Goal: Transaction & Acquisition: Purchase product/service

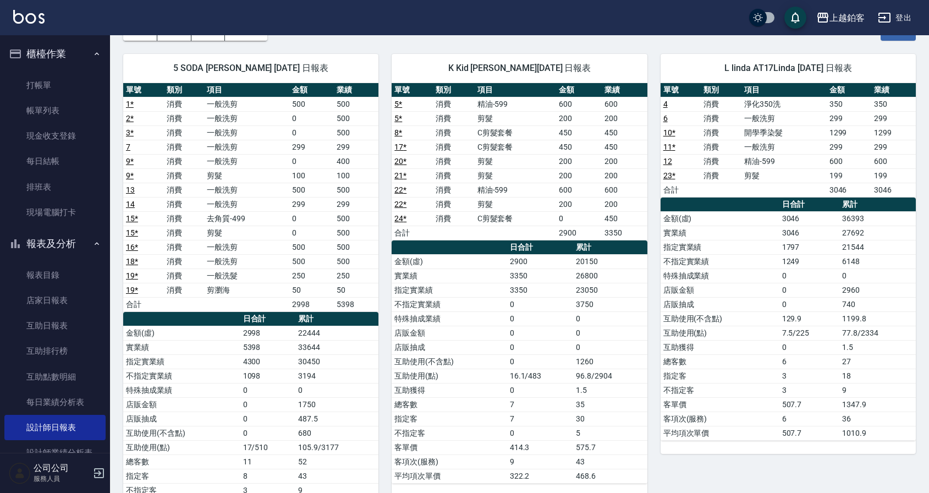
scroll to position [46, 0]
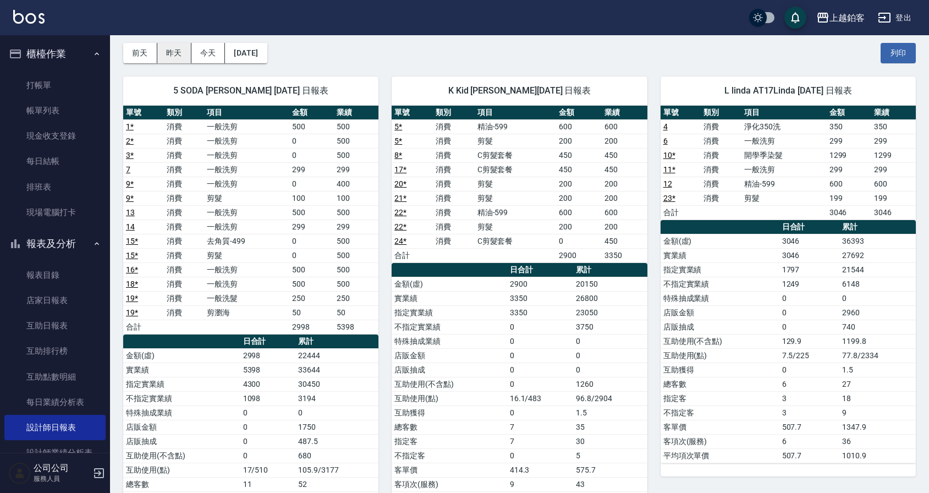
click at [183, 59] on button "昨天" at bounding box center [174, 53] width 34 height 20
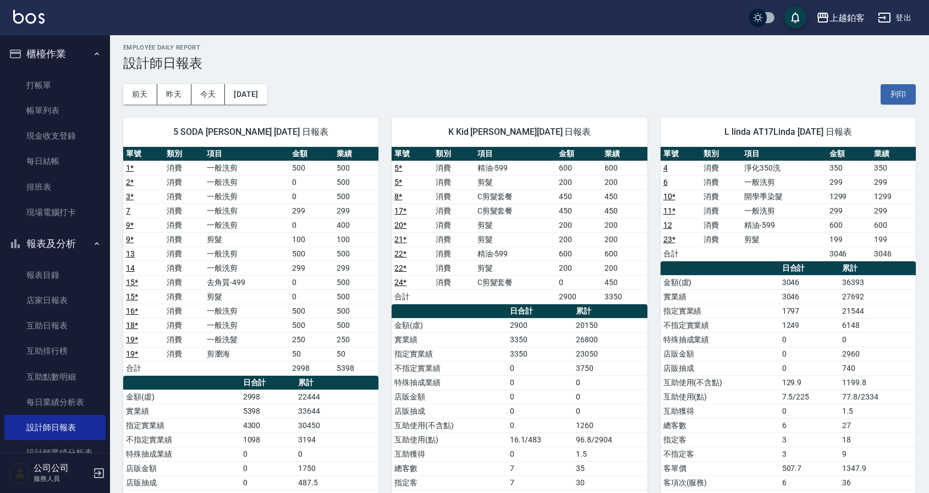
scroll to position [0, 0]
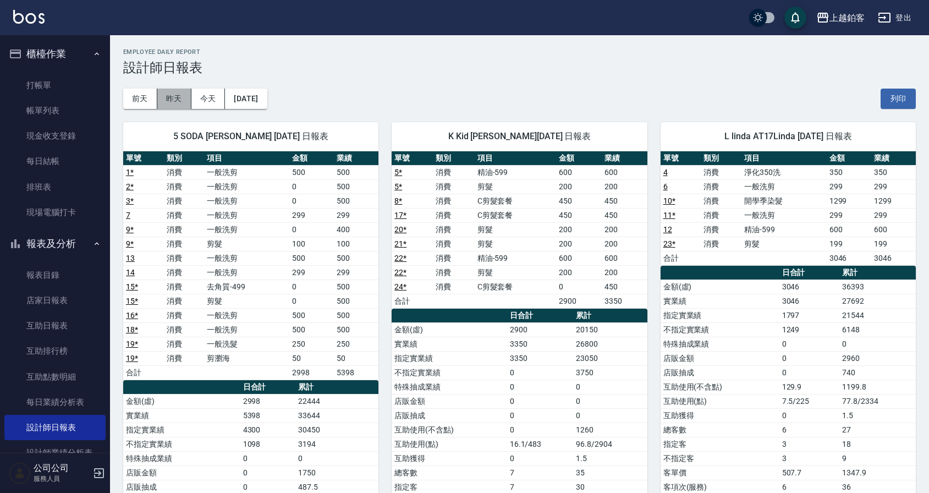
click at [178, 101] on button "昨天" at bounding box center [174, 99] width 34 height 20
click at [142, 102] on button "前天" at bounding box center [140, 99] width 34 height 20
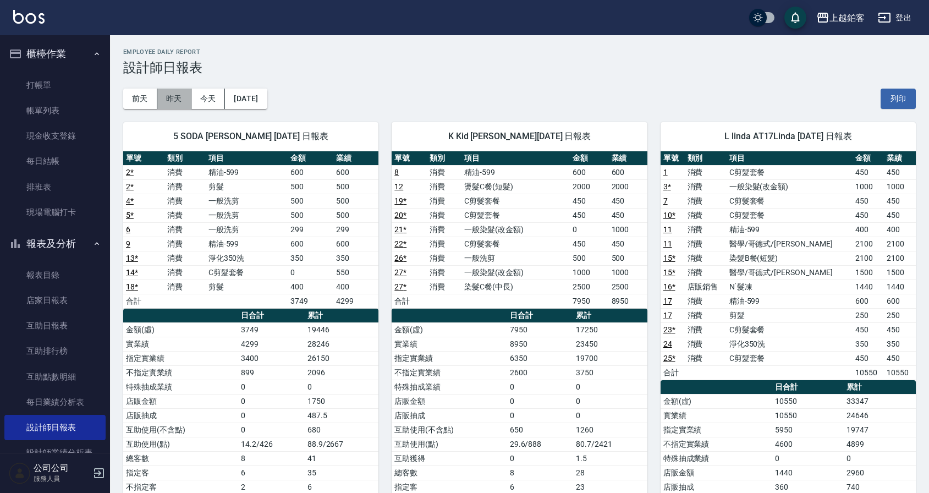
click at [168, 101] on button "昨天" at bounding box center [174, 99] width 34 height 20
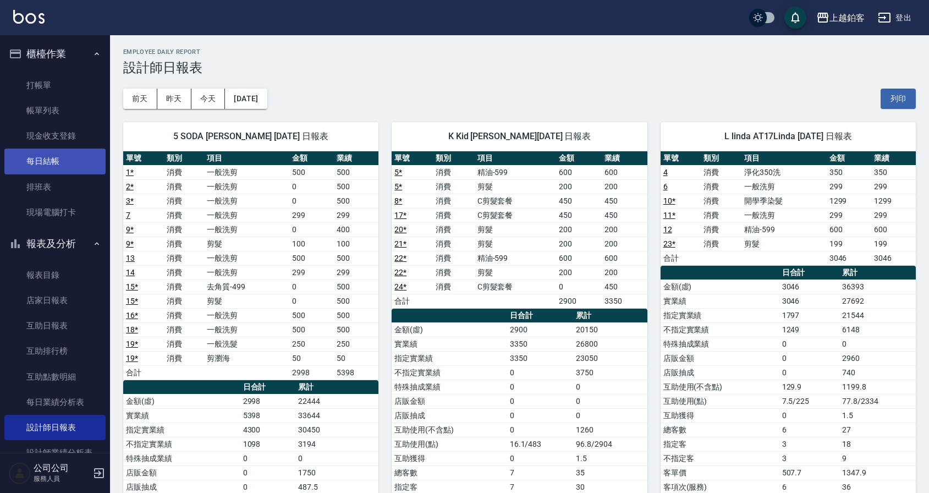
click at [46, 157] on link "每日結帳" at bounding box center [54, 160] width 101 height 25
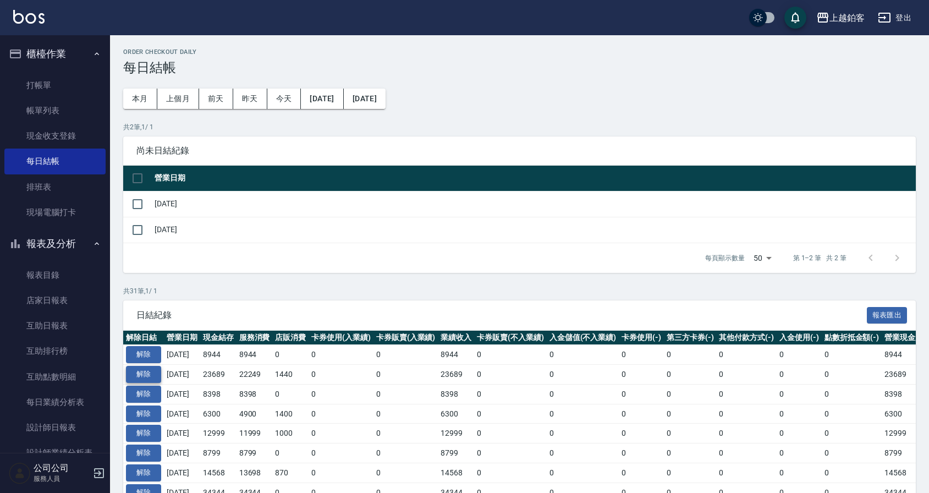
click at [147, 372] on button "解除" at bounding box center [143, 374] width 35 height 17
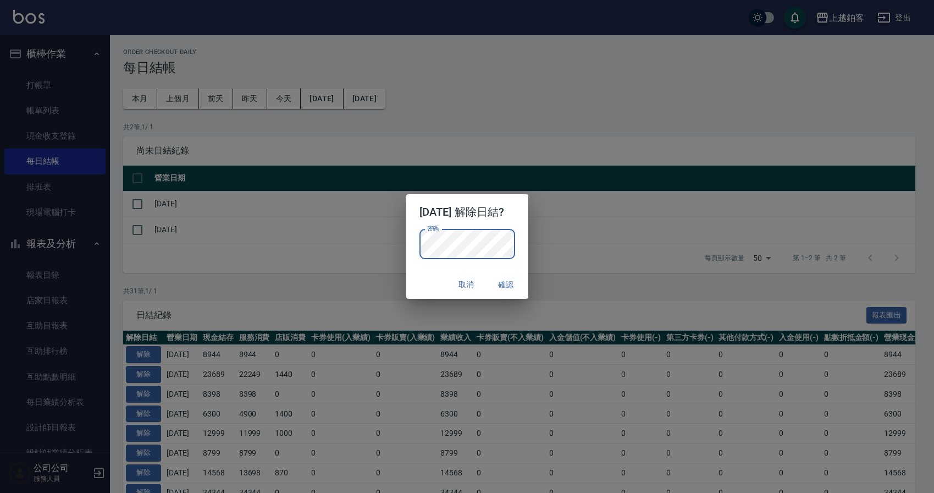
click at [520, 285] on button "確認" at bounding box center [506, 284] width 35 height 20
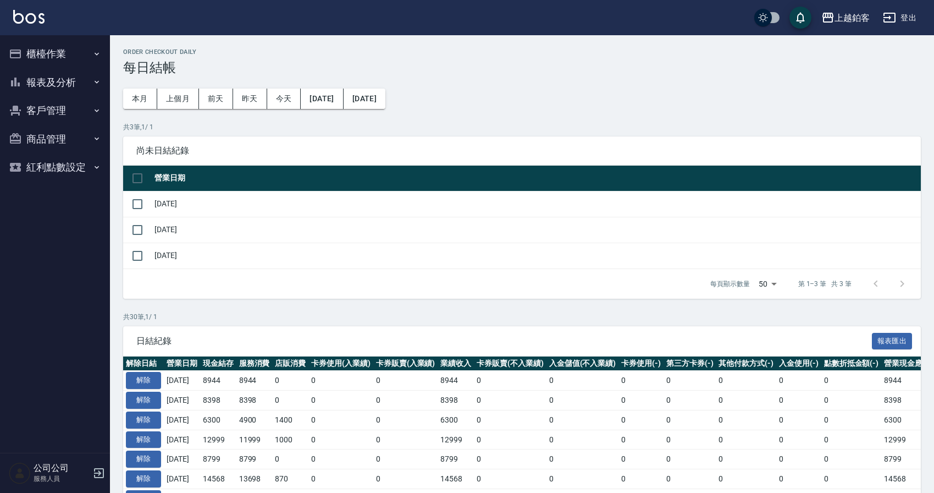
click at [41, 49] on button "櫃檯作業" at bounding box center [54, 54] width 101 height 29
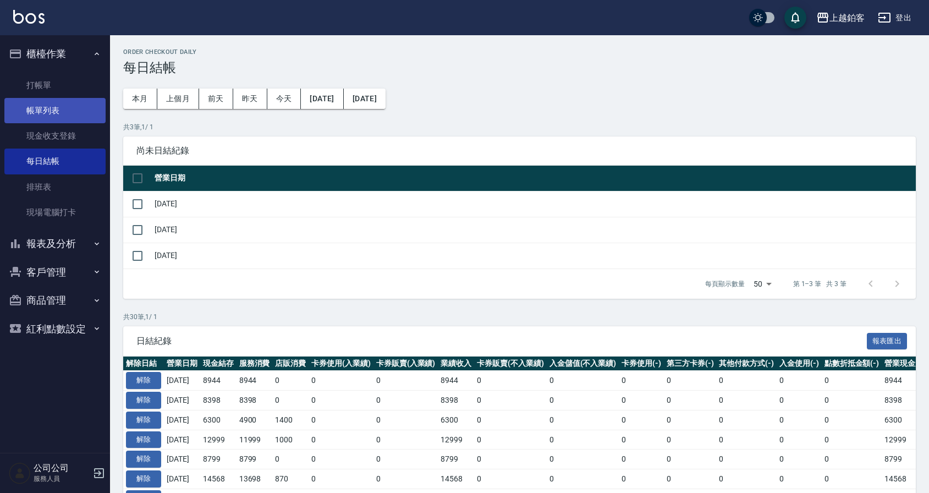
click at [53, 107] on link "帳單列表" at bounding box center [54, 110] width 101 height 25
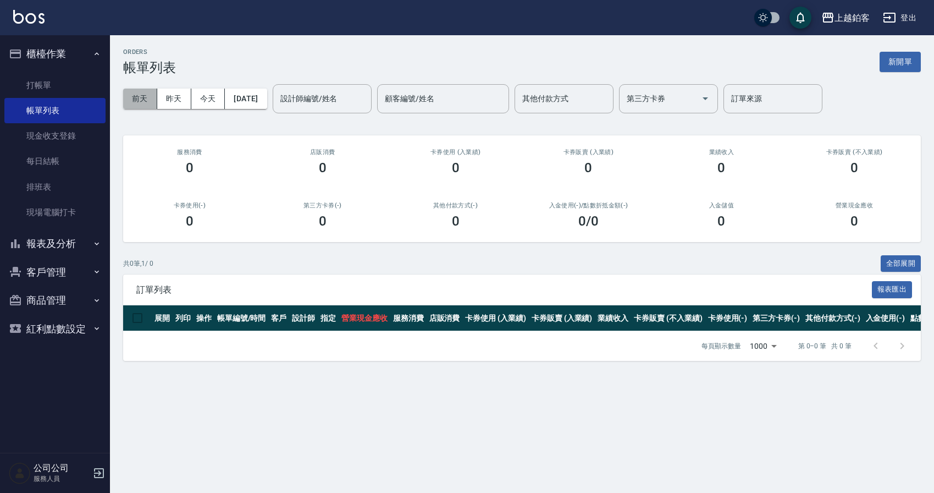
click at [145, 98] on button "前天" at bounding box center [140, 99] width 34 height 20
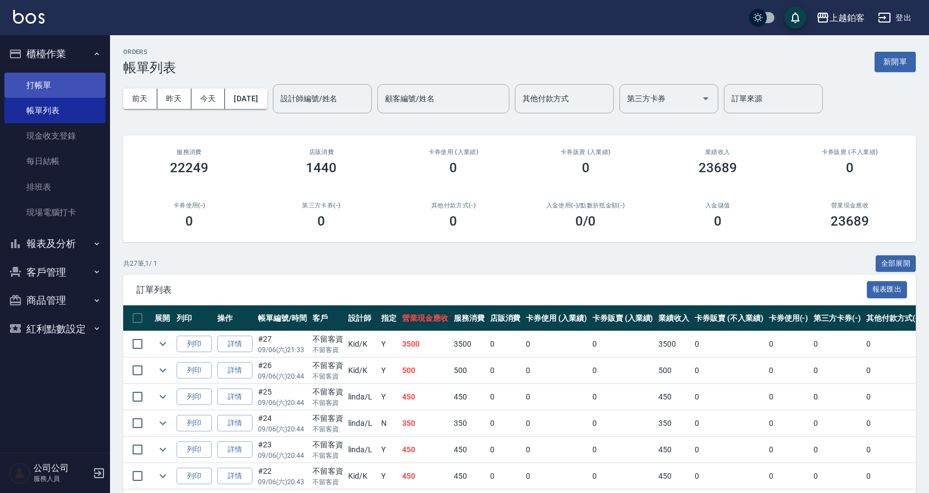
click at [66, 86] on link "打帳單" at bounding box center [54, 85] width 101 height 25
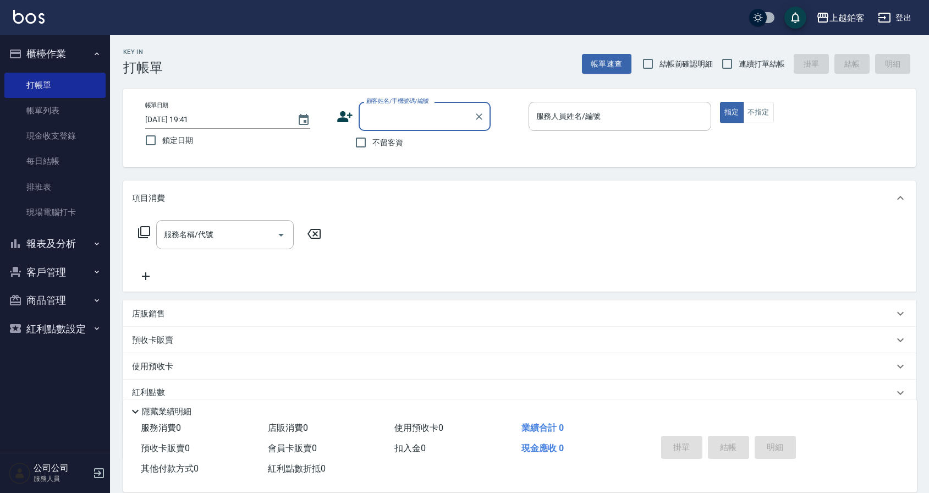
scroll to position [18, 0]
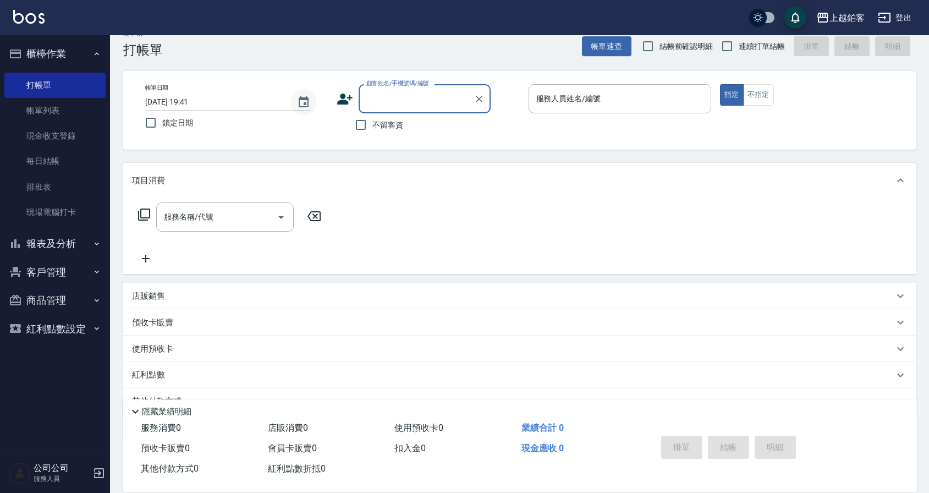
click at [295, 103] on button "Choose date, selected date is 2025-09-08" at bounding box center [303, 102] width 26 height 26
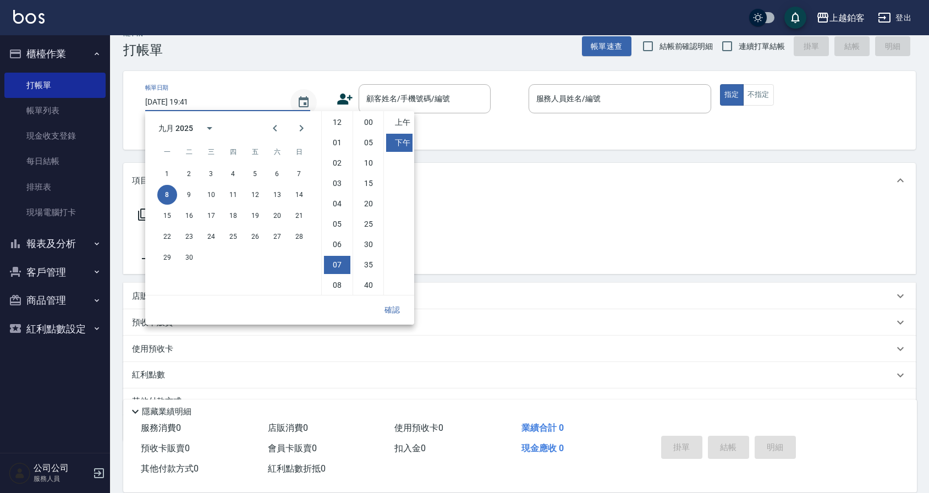
scroll to position [62, 0]
click at [492, 241] on div "服務名稱/代號 服務名稱/代號" at bounding box center [519, 236] width 792 height 76
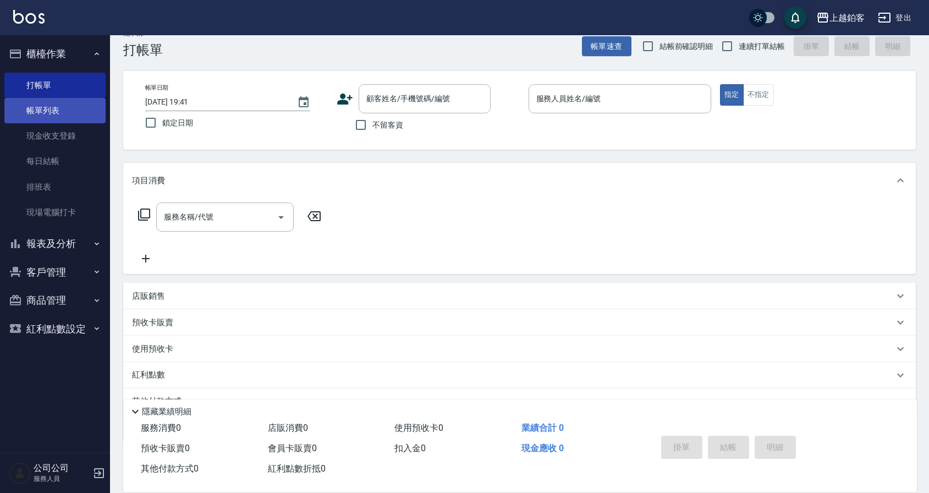
click at [50, 110] on link "帳單列表" at bounding box center [54, 110] width 101 height 25
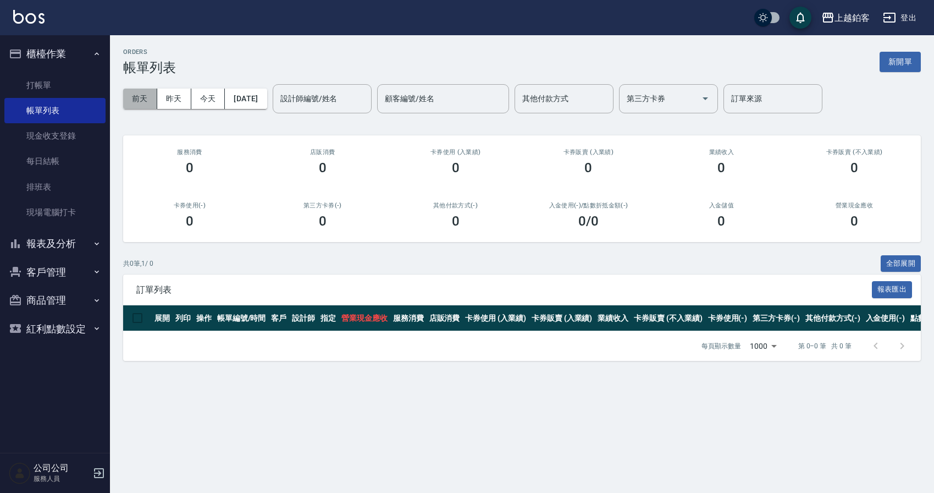
click at [152, 97] on button "前天" at bounding box center [140, 99] width 34 height 20
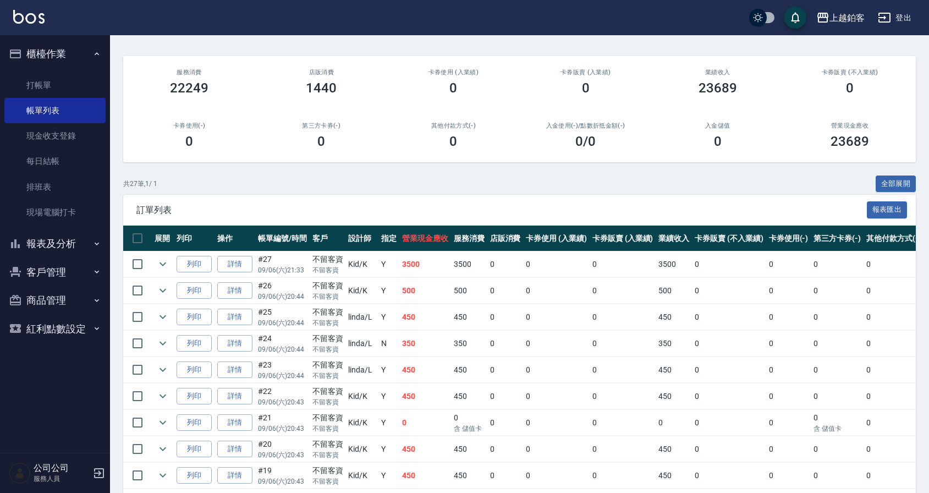
scroll to position [81, 0]
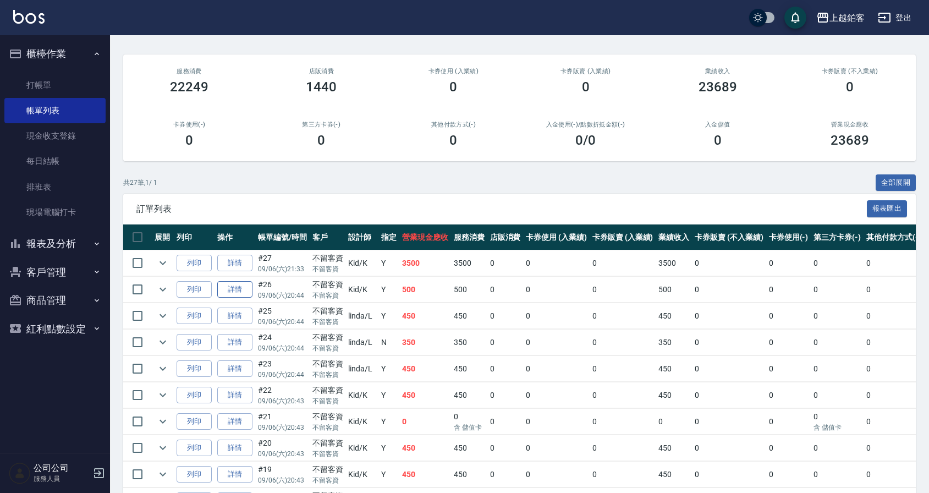
click at [235, 290] on link "詳情" at bounding box center [234, 289] width 35 height 17
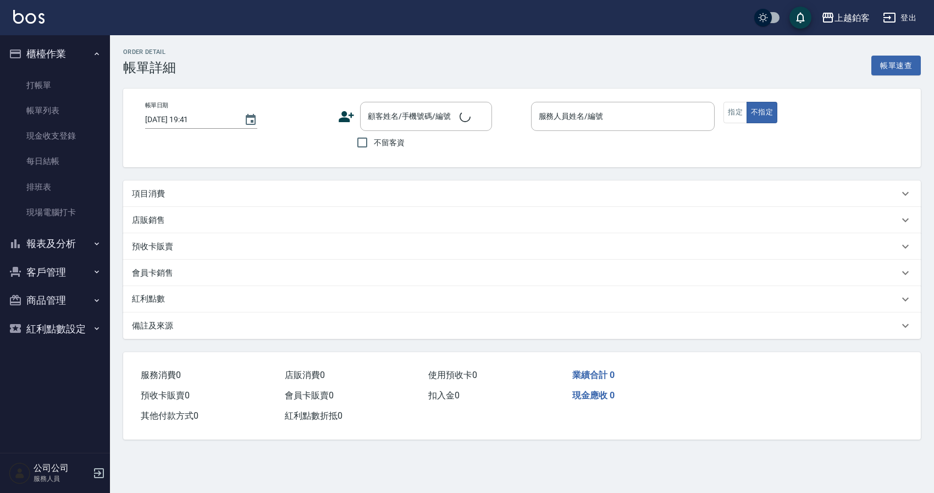
type input "2025/09/06 20:44"
checkbox input "true"
type input "Kid-K"
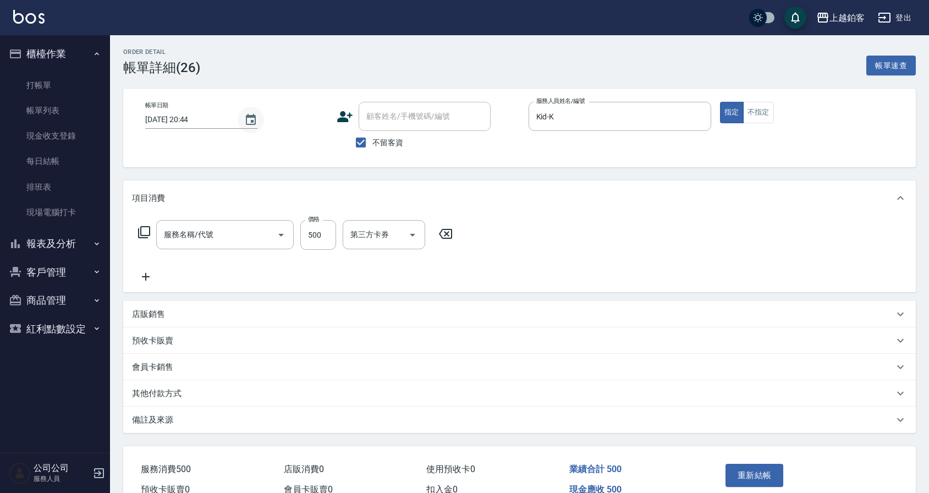
type input "一般洗剪(5)"
click at [703, 120] on icon "Clear" at bounding box center [699, 116] width 11 height 11
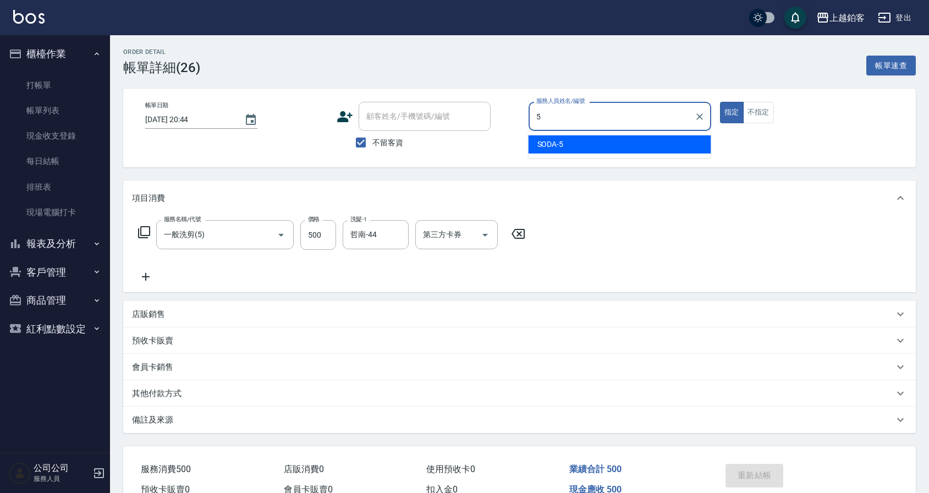
type input "SODA-5"
type button "true"
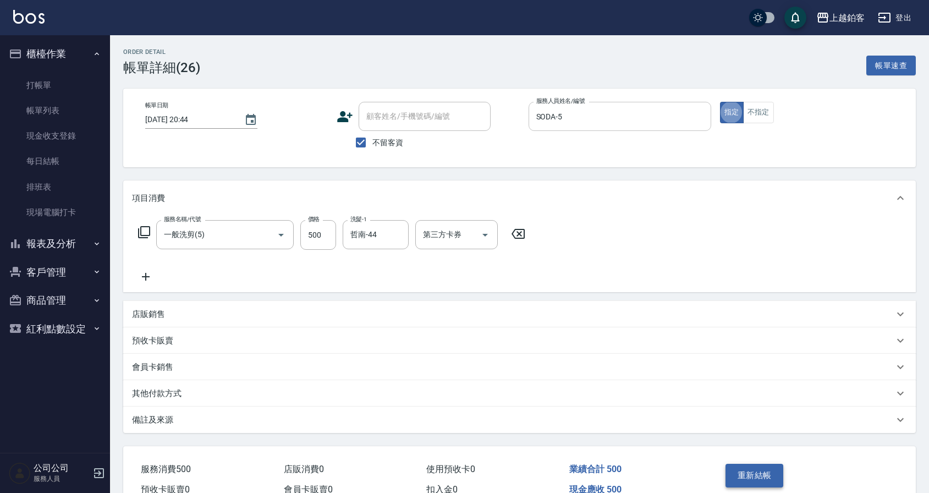
click at [778, 471] on button "重新結帳" at bounding box center [754, 474] width 58 height 23
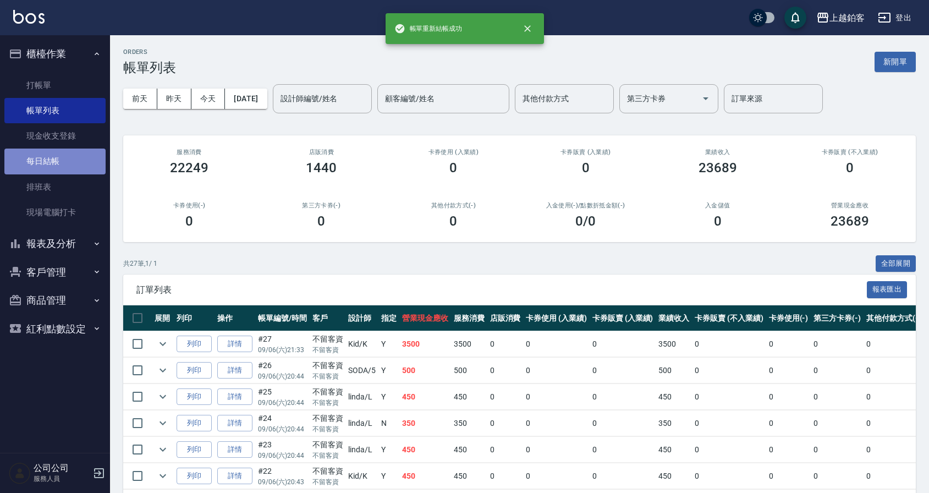
click at [45, 164] on link "每日結帳" at bounding box center [54, 160] width 101 height 25
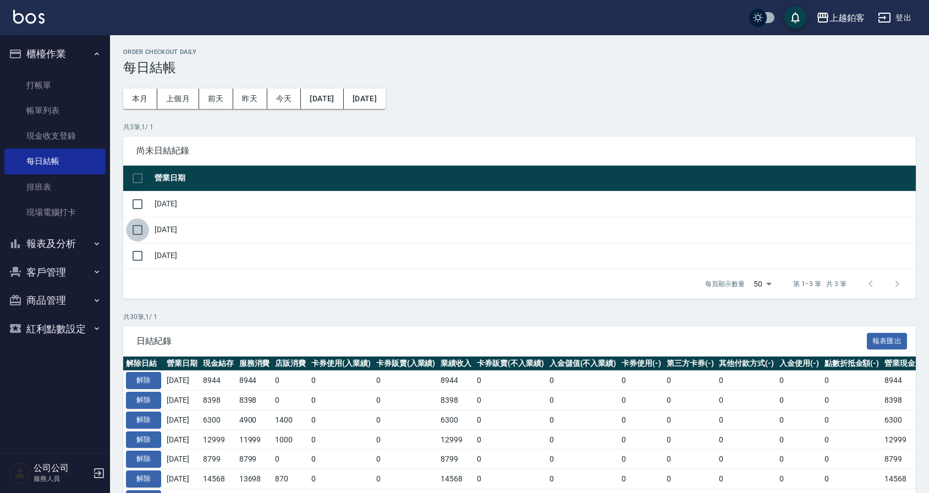
click at [141, 228] on input "checkbox" at bounding box center [137, 229] width 23 height 23
checkbox input "true"
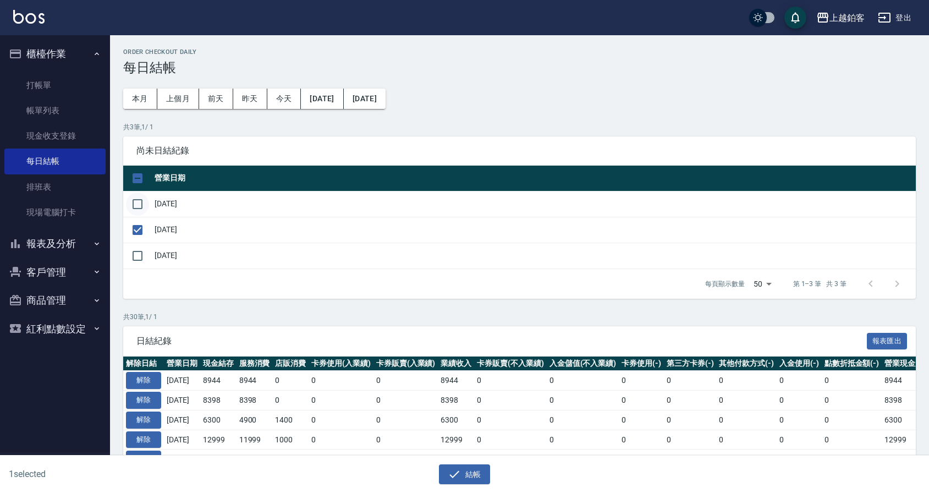
click at [140, 203] on input "checkbox" at bounding box center [137, 203] width 23 height 23
click at [447, 468] on button "結帳" at bounding box center [464, 474] width 51 height 20
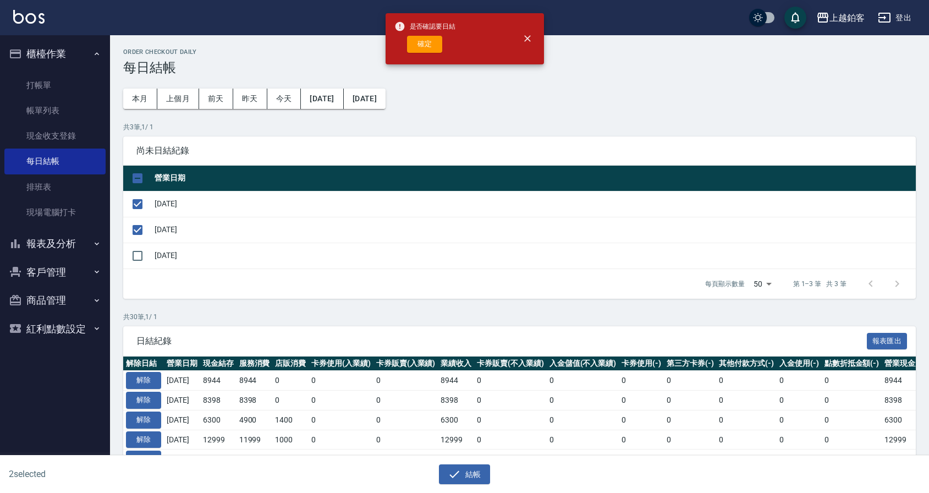
click at [416, 64] on div "是否確認要日結 確定" at bounding box center [464, 38] width 158 height 51
click at [427, 47] on button "確定" at bounding box center [424, 44] width 35 height 17
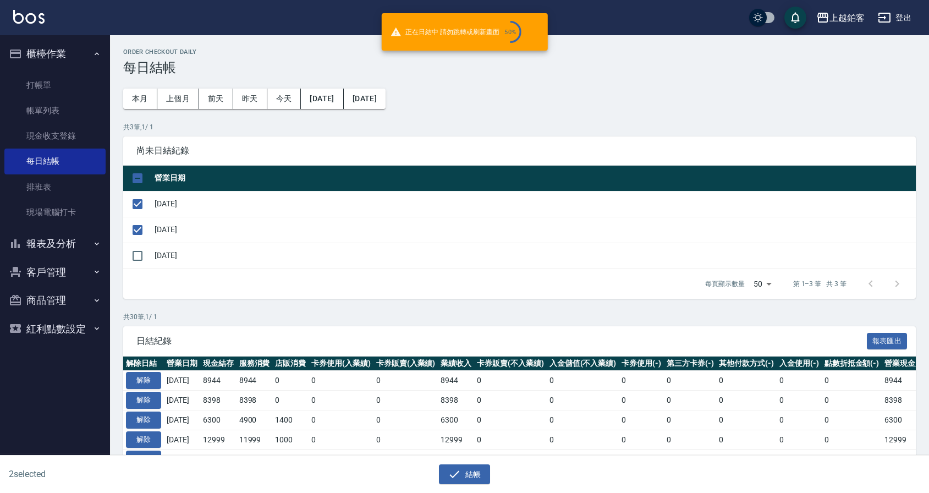
checkbox input "false"
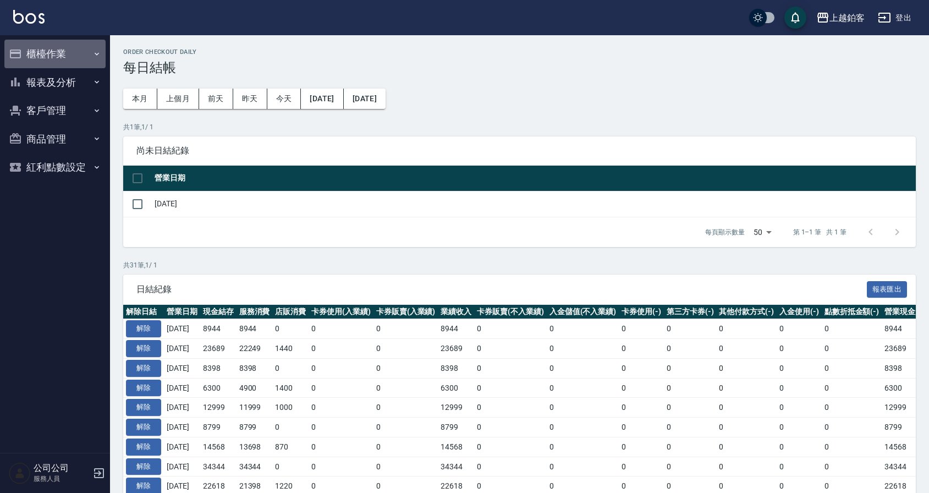
click at [37, 50] on button "櫃檯作業" at bounding box center [54, 54] width 101 height 29
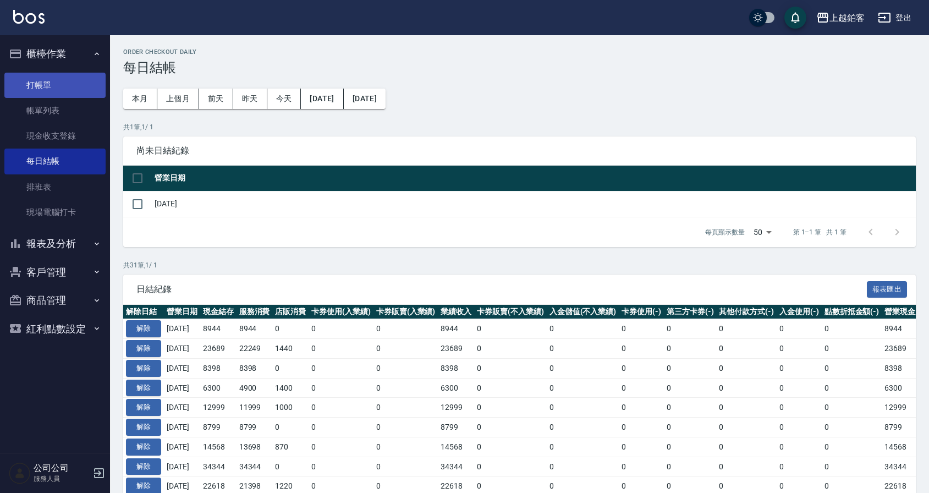
click at [46, 78] on link "打帳單" at bounding box center [54, 85] width 101 height 25
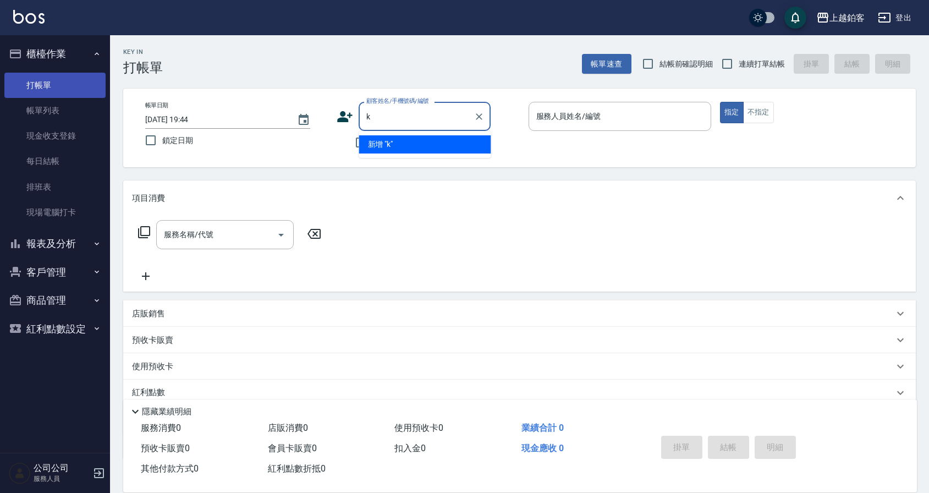
type input "k"
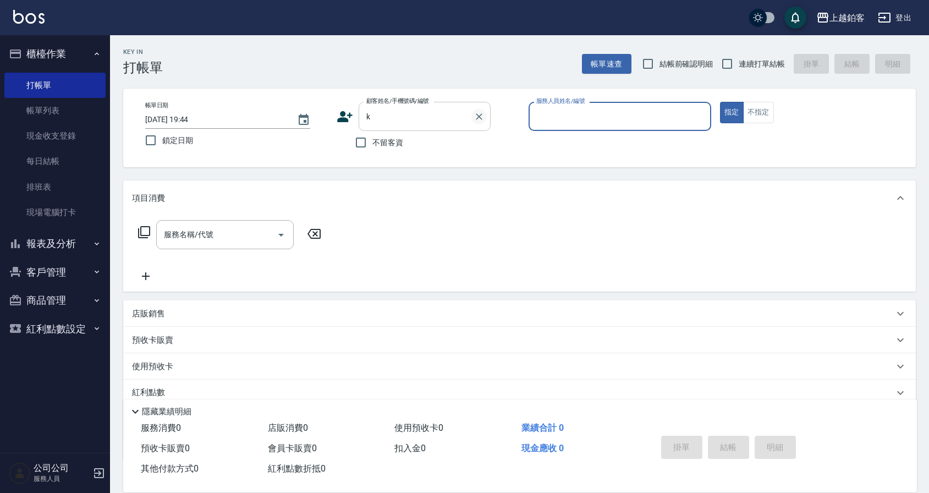
click at [473, 116] on icon "Clear" at bounding box center [478, 116] width 11 height 11
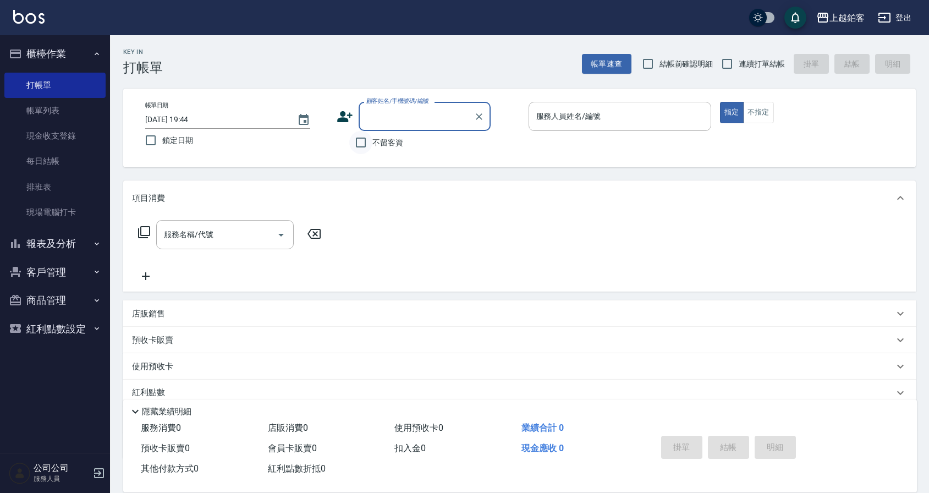
click at [358, 146] on input "不留客資" at bounding box center [360, 142] width 23 height 23
checkbox input "true"
drag, startPoint x: 730, startPoint y: 59, endPoint x: 641, endPoint y: 102, distance: 98.9
click at [730, 59] on input "連續打單結帳" at bounding box center [726, 63] width 23 height 23
checkbox input "true"
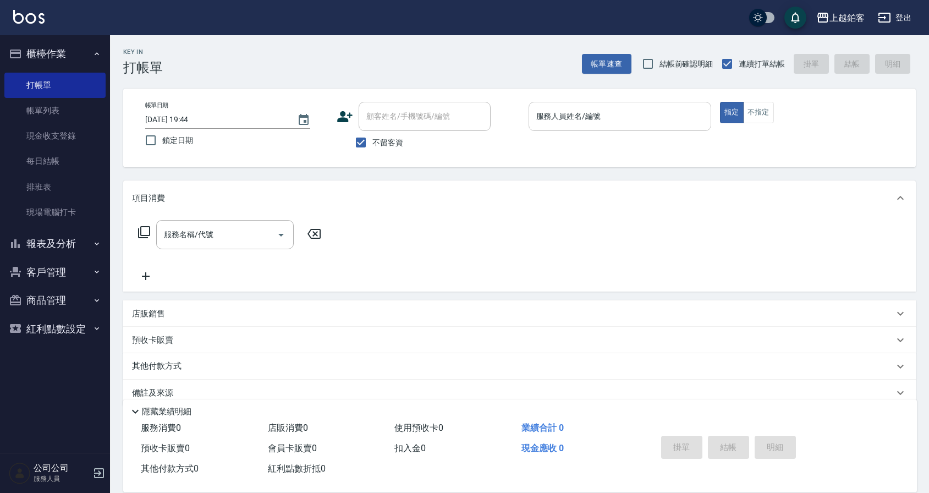
click at [608, 122] on input "服務人員姓名/編號" at bounding box center [619, 116] width 173 height 19
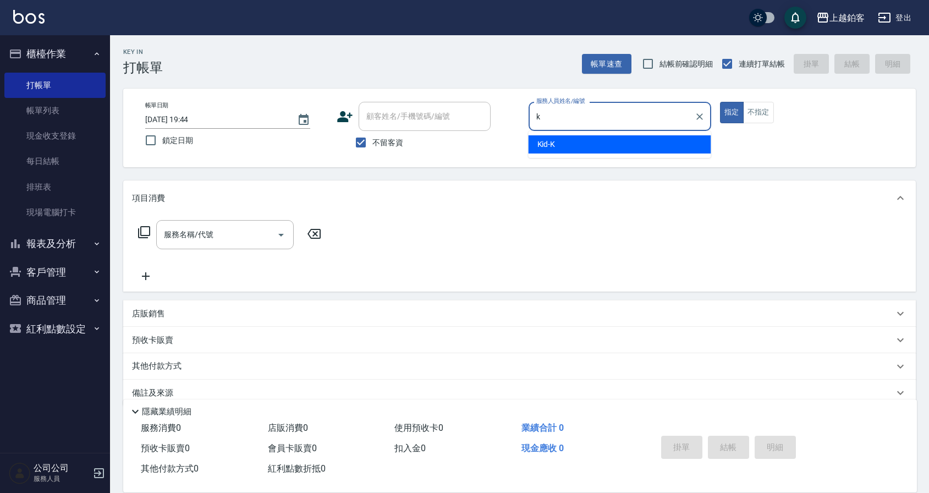
type input "Kid-K"
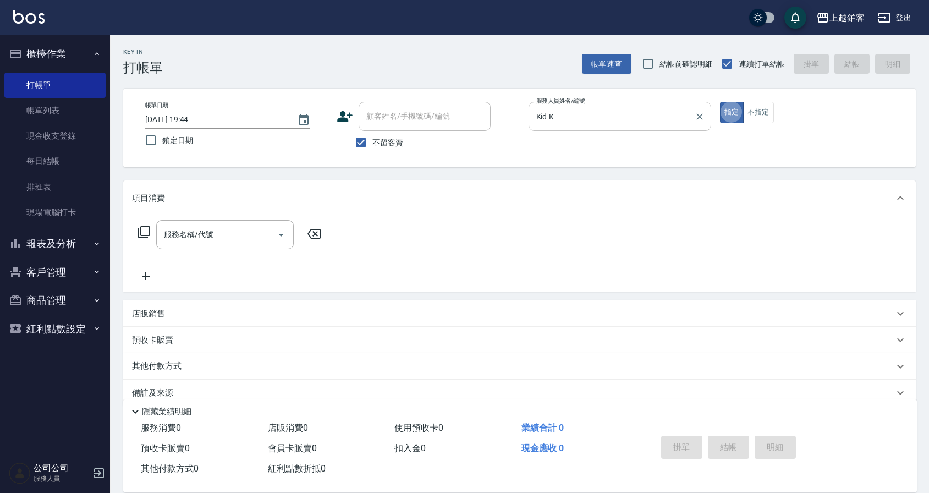
type button "true"
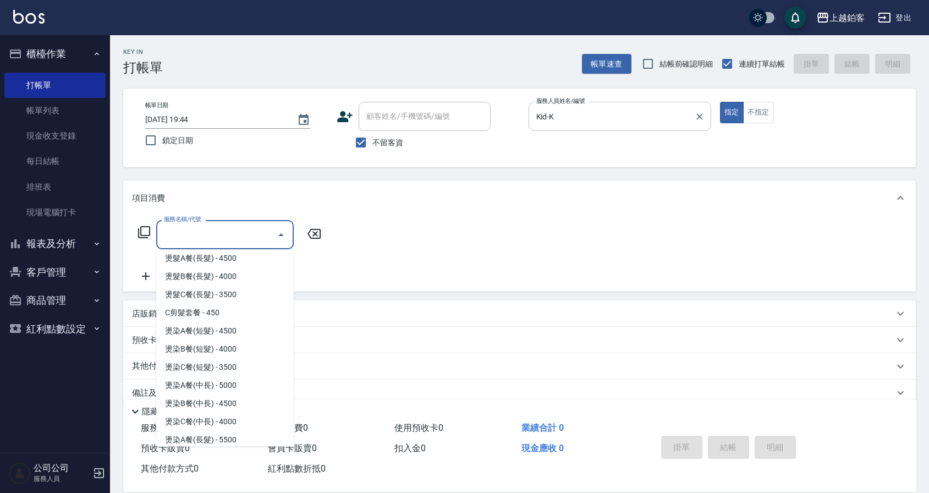
scroll to position [567, 0]
type input "燙染C餐(短髮)(3203)"
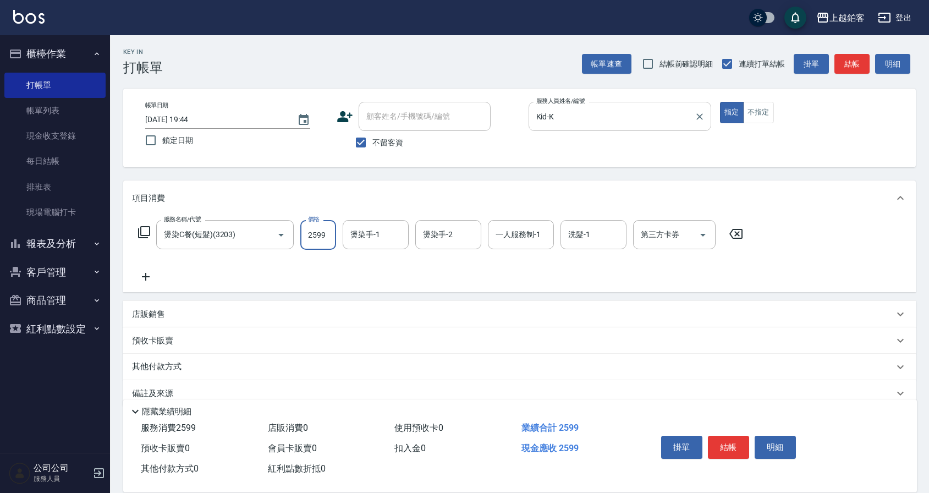
type input "2599"
type input "Kid-K"
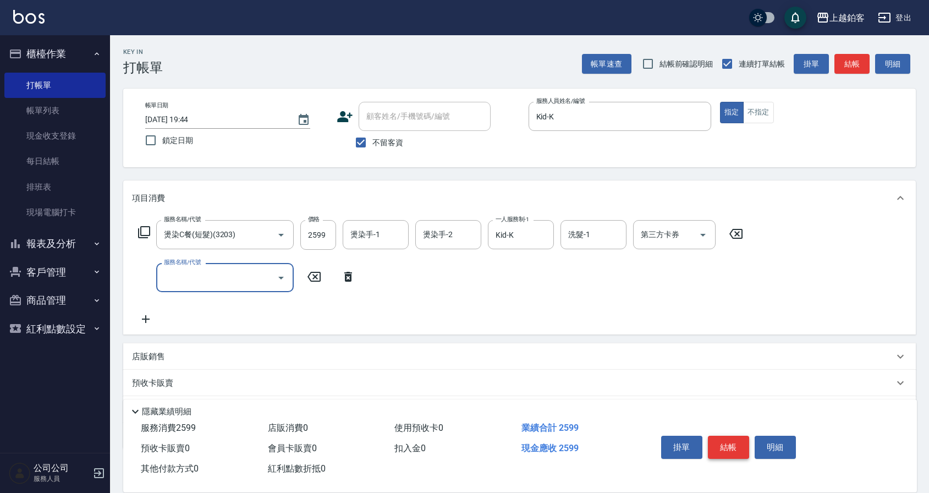
scroll to position [2, 0]
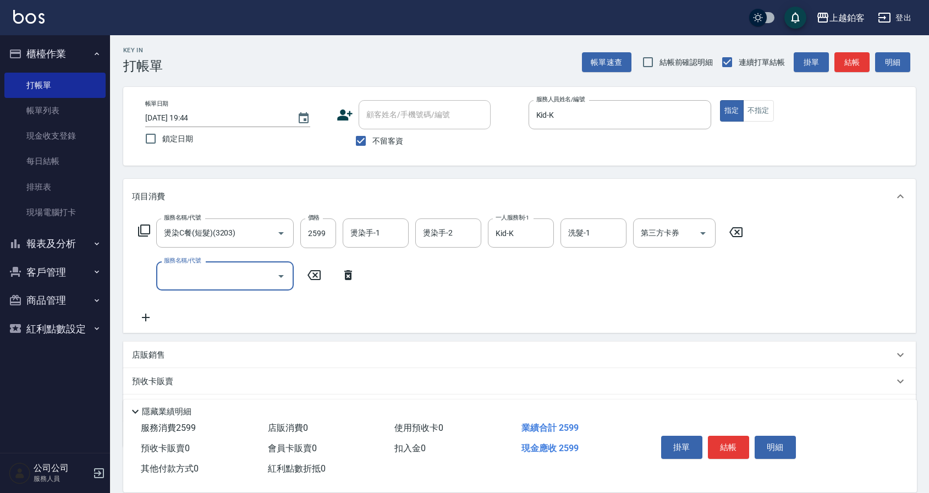
drag, startPoint x: 728, startPoint y: 445, endPoint x: 713, endPoint y: 441, distance: 16.0
click at [727, 445] on button "結帳" at bounding box center [728, 446] width 41 height 23
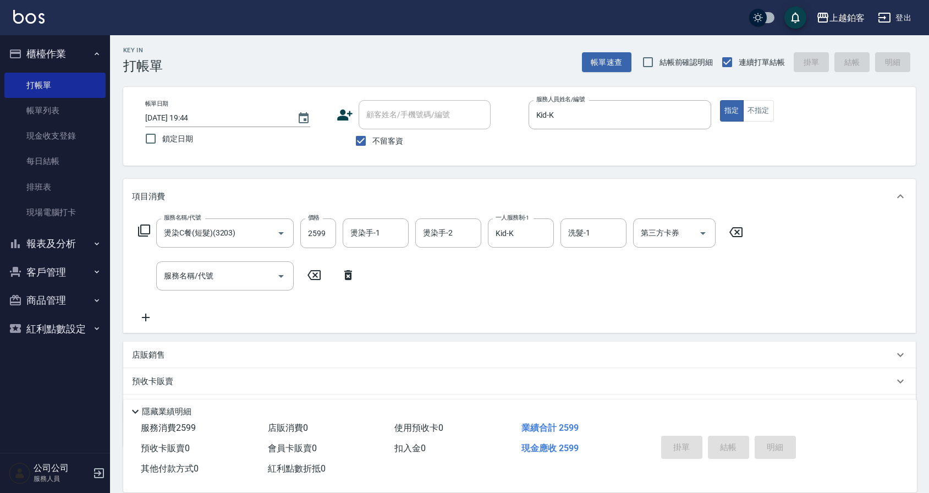
type input "[DATE] 19:50"
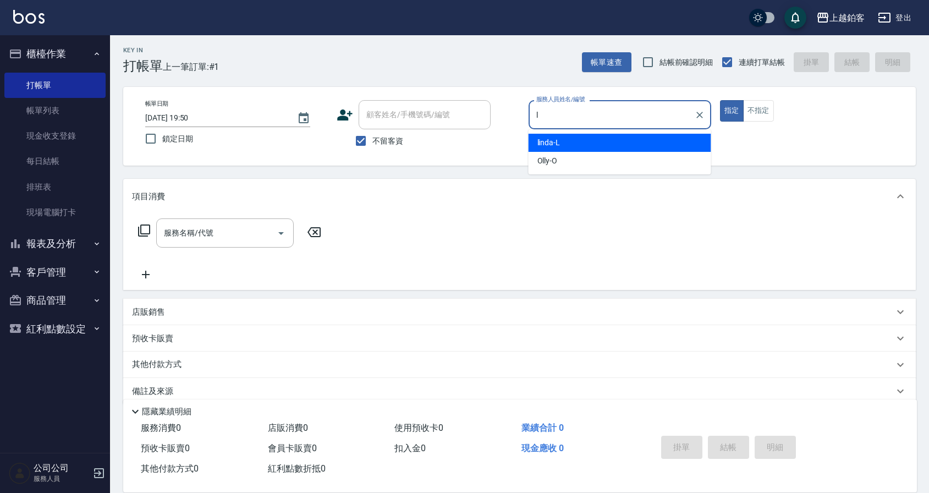
type input "linda-L"
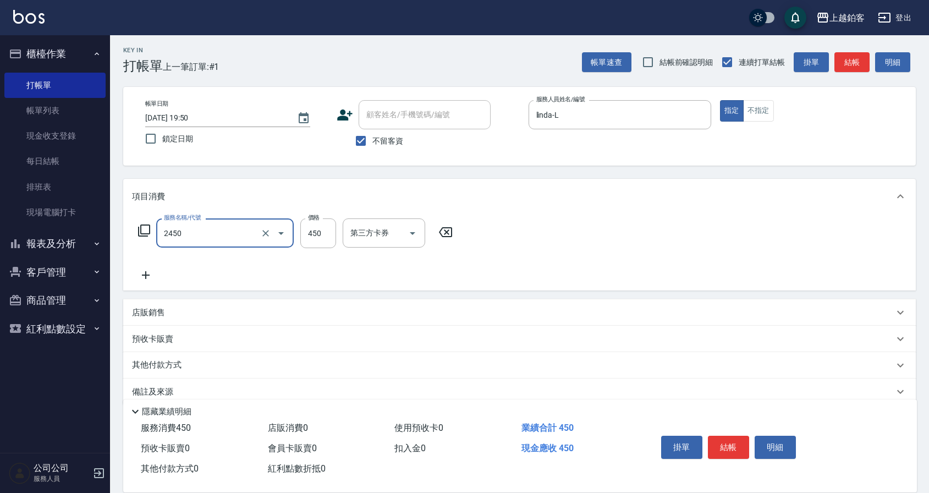
type input "C剪髮套餐(2450)"
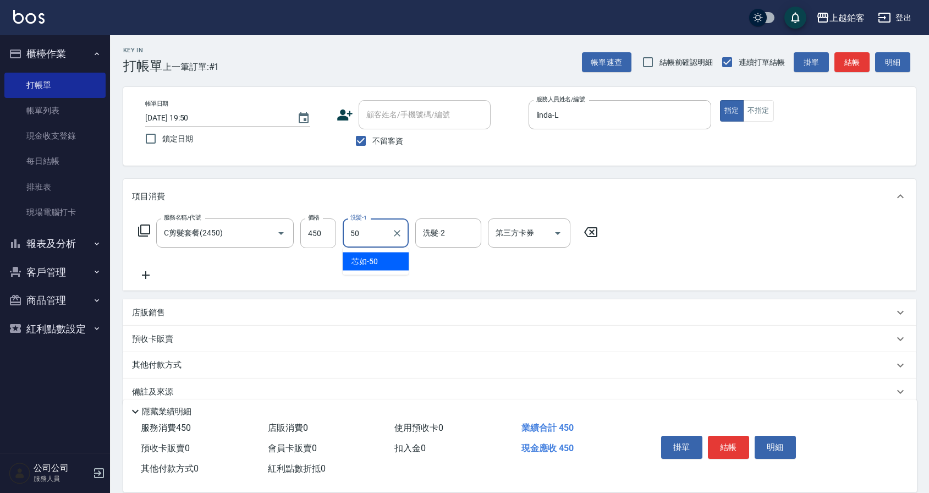
type input "芯如-50"
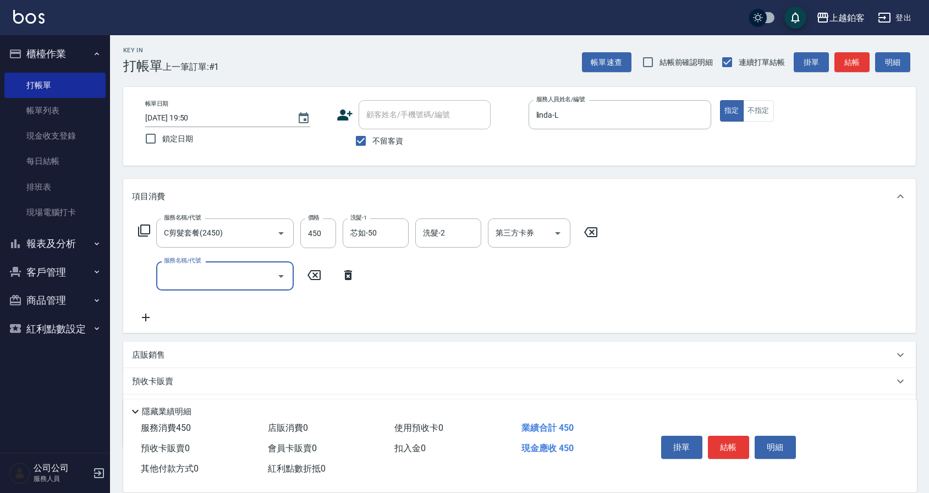
scroll to position [1, 0]
click at [731, 439] on button "結帳" at bounding box center [728, 446] width 41 height 23
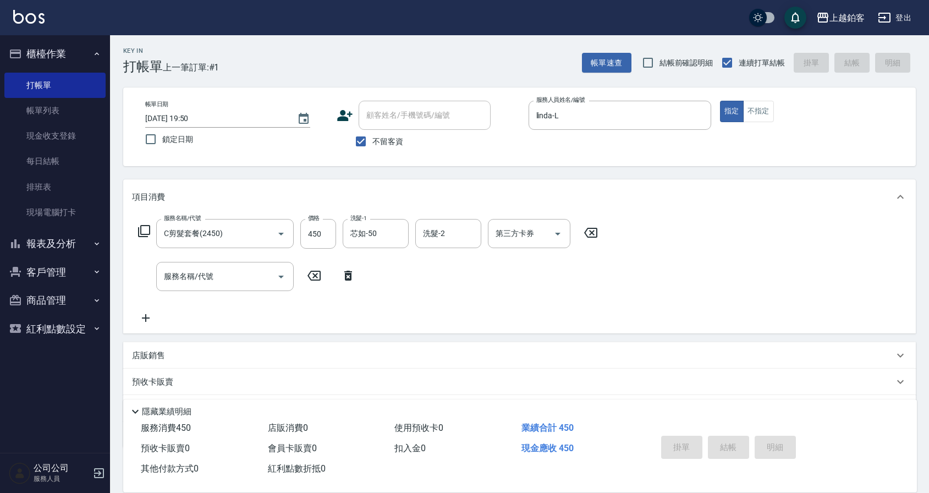
type input "[DATE] 19:51"
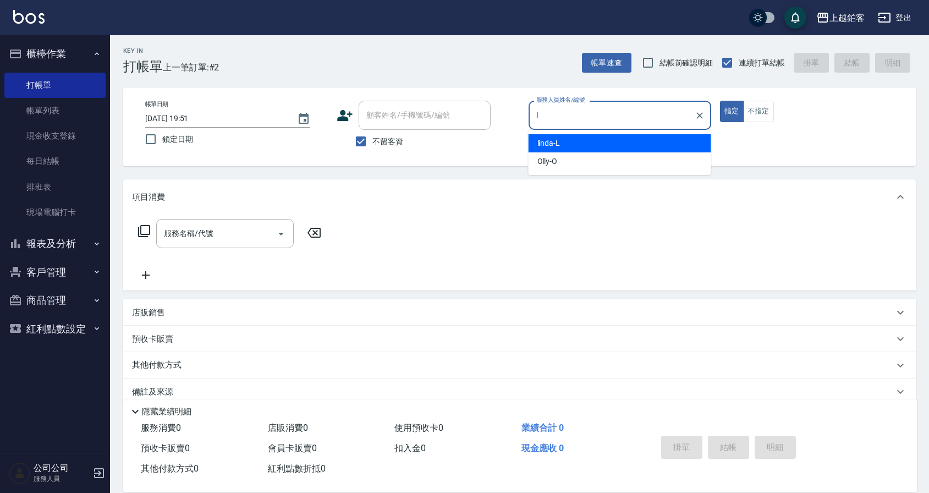
type input "linda-L"
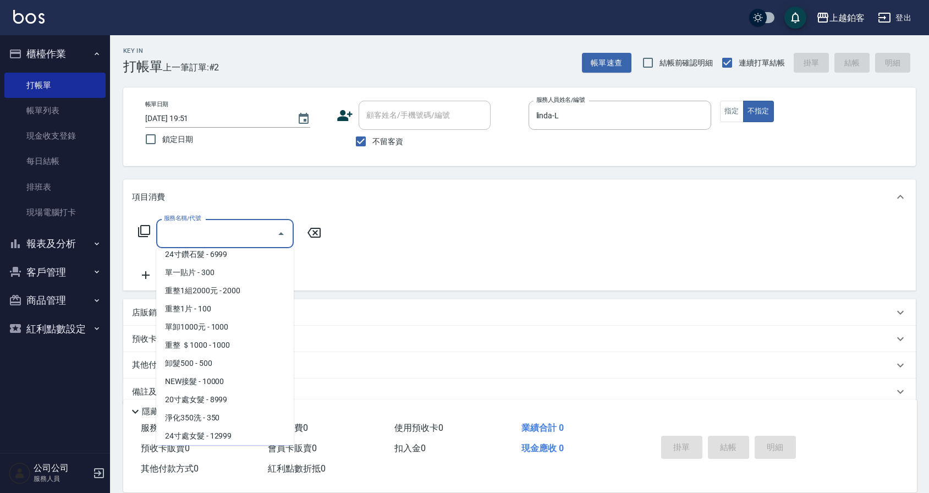
scroll to position [1096, 0]
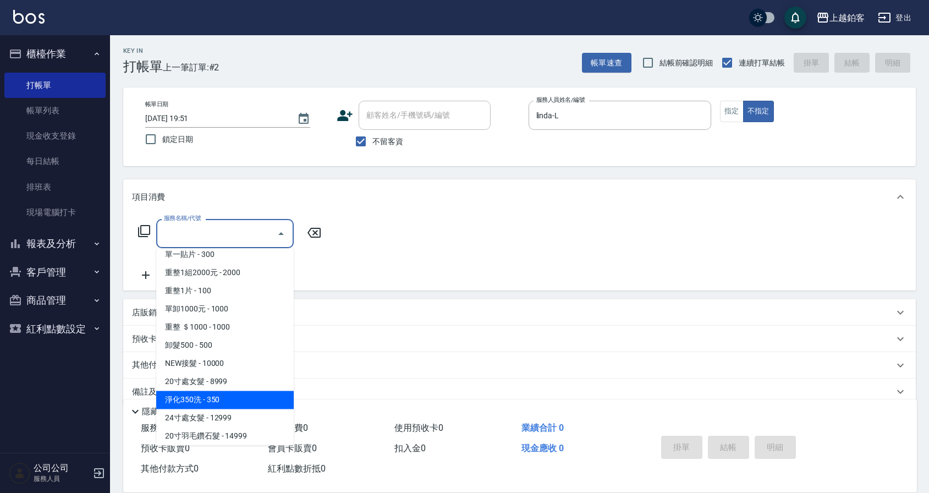
type input "淨化350洗(10020)"
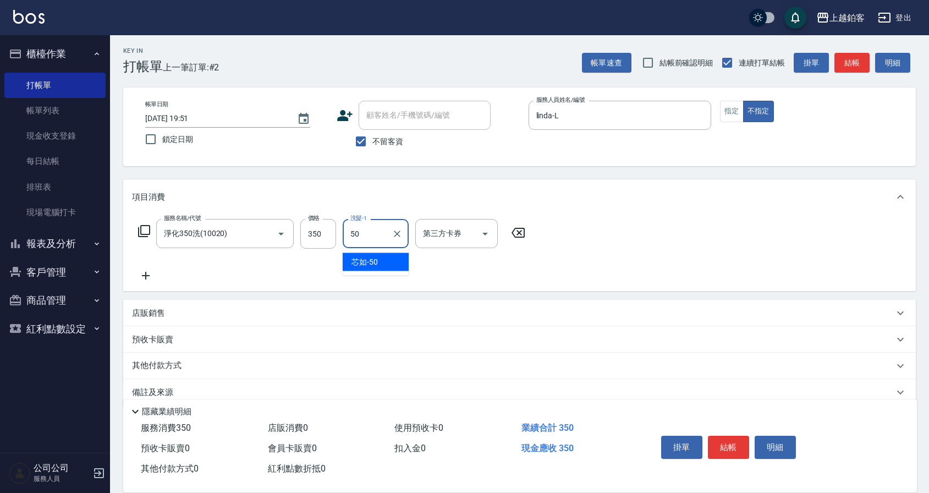
type input "芯如-50"
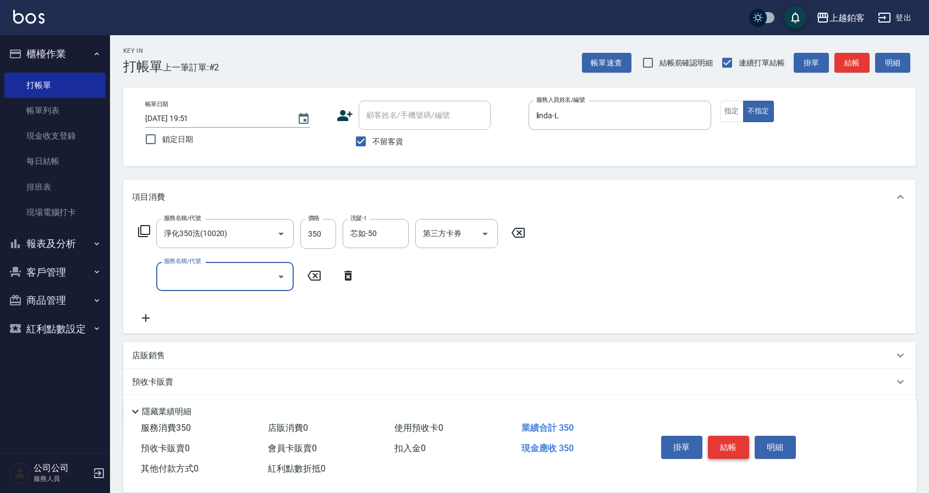
click at [735, 442] on button "結帳" at bounding box center [728, 446] width 41 height 23
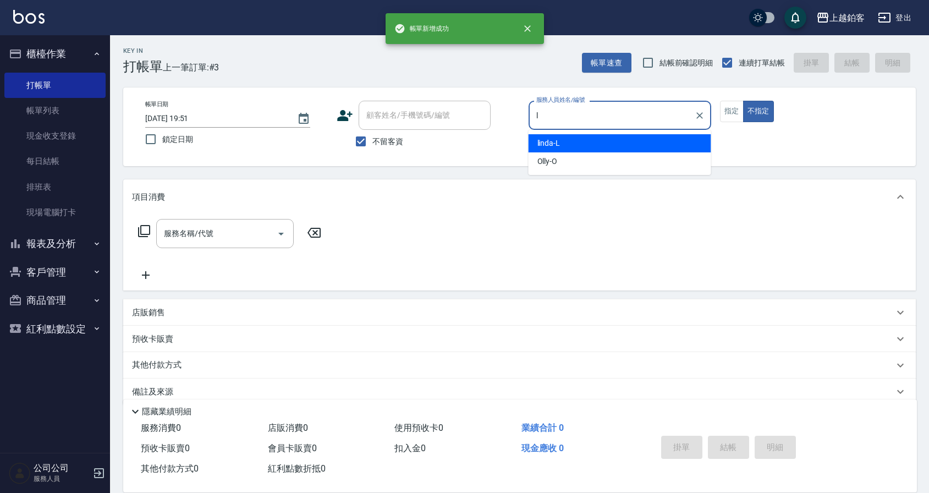
type input "l"
type button "false"
type input "linda-L"
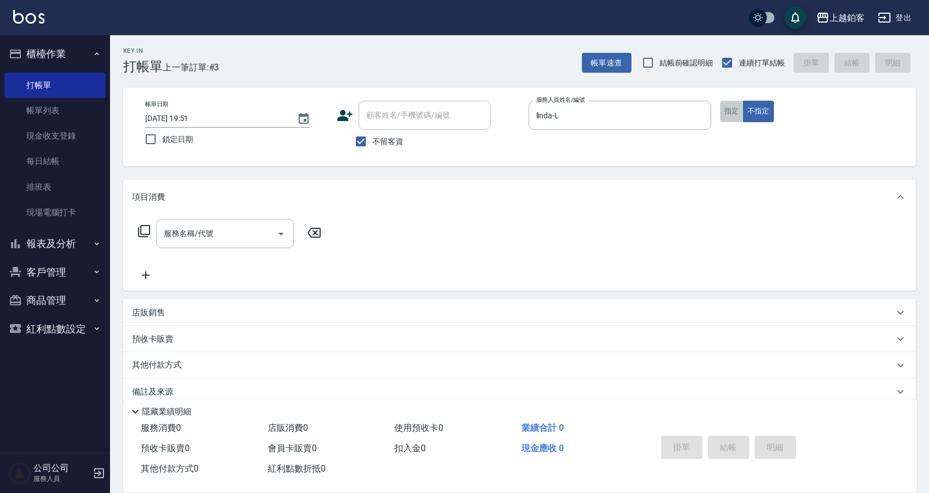
click at [742, 112] on button "指定" at bounding box center [732, 111] width 24 height 21
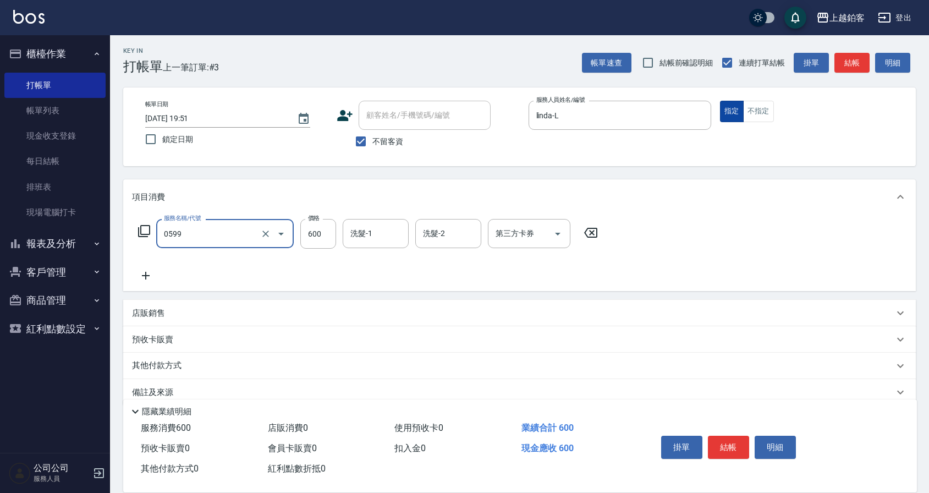
type input "精油-599(0599)"
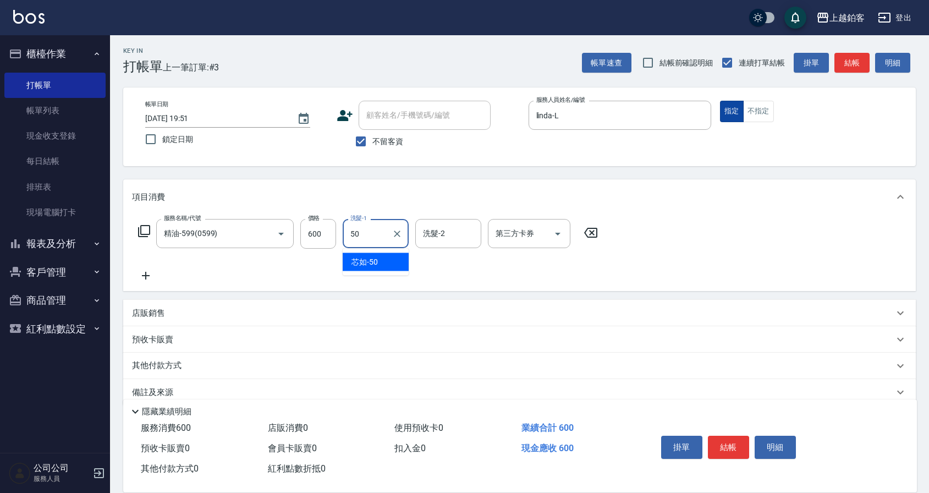
type input "芯如-50"
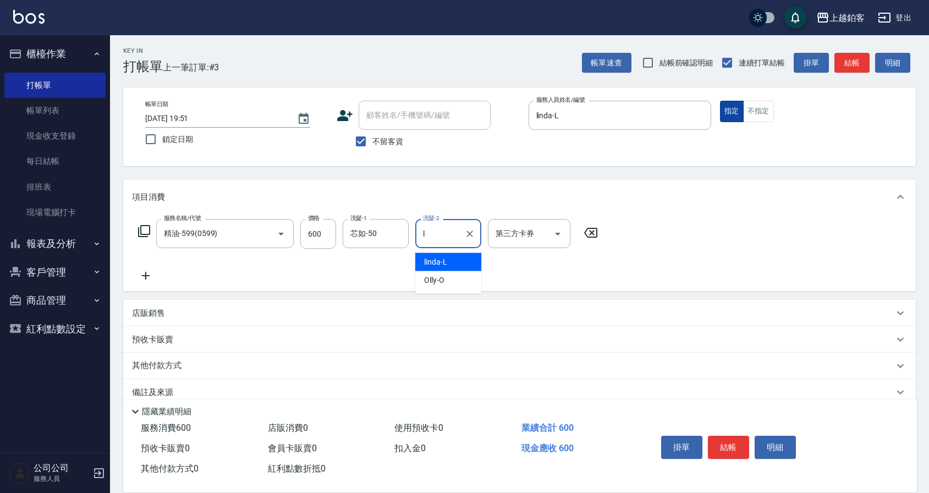
type input "linda-L"
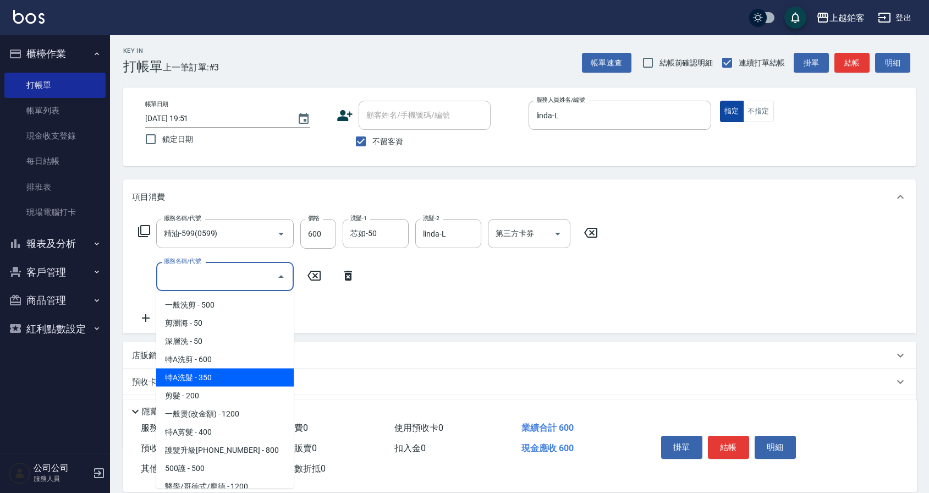
type input "特A洗髮(125)"
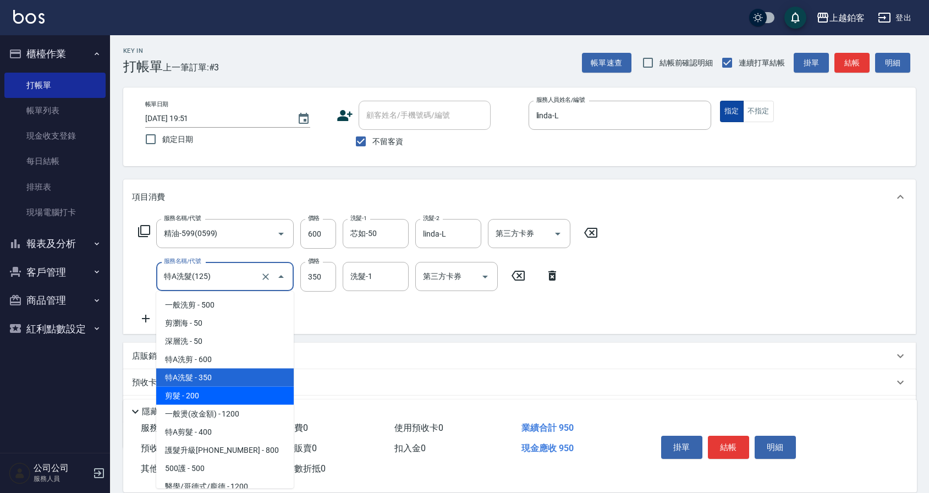
type input "200"
type input "剪髮(200)"
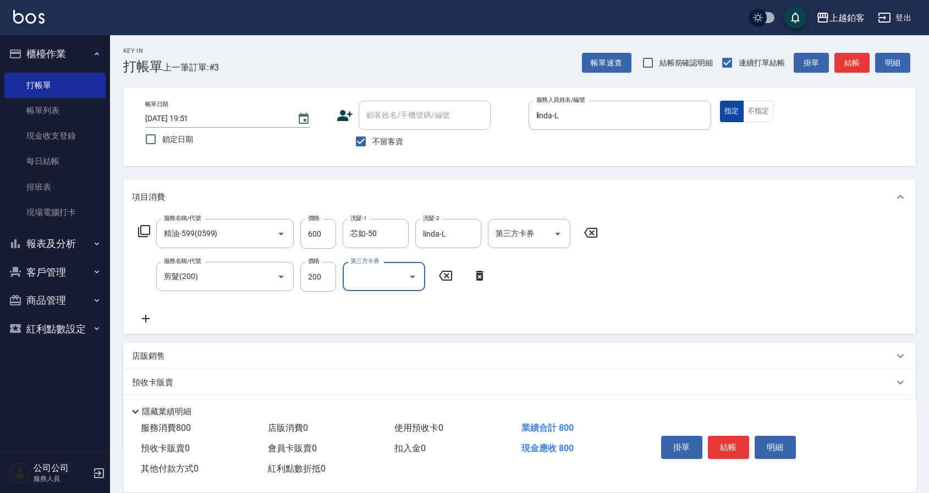
scroll to position [1, 0]
click at [311, 277] on input "200" at bounding box center [318, 277] width 36 height 30
drag, startPoint x: 327, startPoint y: 275, endPoint x: 306, endPoint y: 277, distance: 20.4
click at [306, 277] on input "200" at bounding box center [318, 277] width 36 height 30
type input "250"
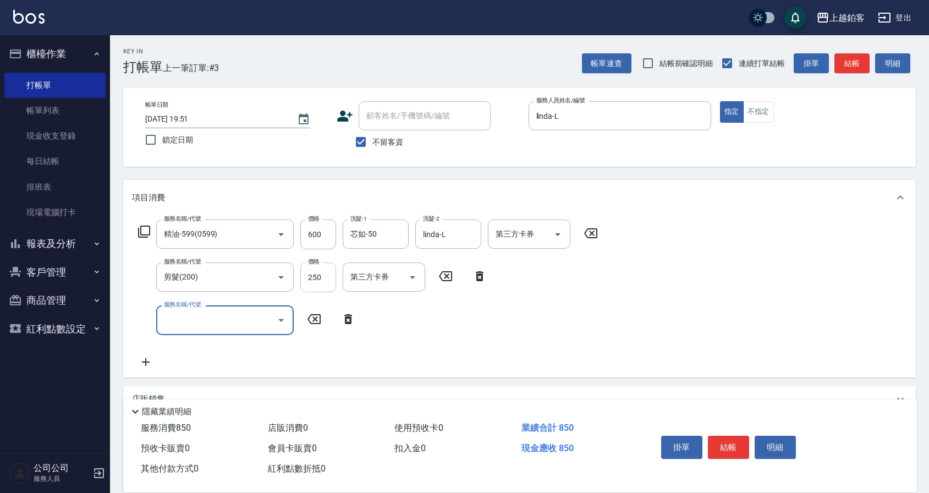
scroll to position [0, 0]
click at [725, 446] on button "結帳" at bounding box center [728, 446] width 41 height 23
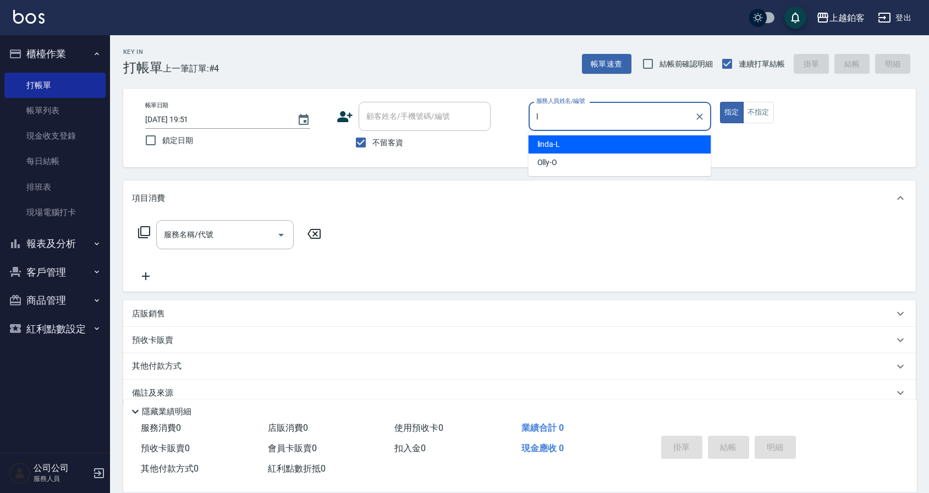
type input "linda-L"
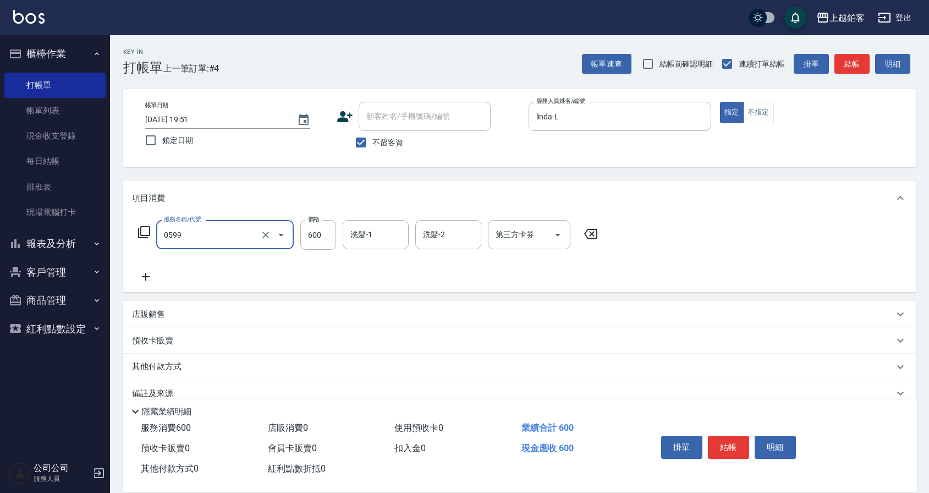
type input "精油-599(0599)"
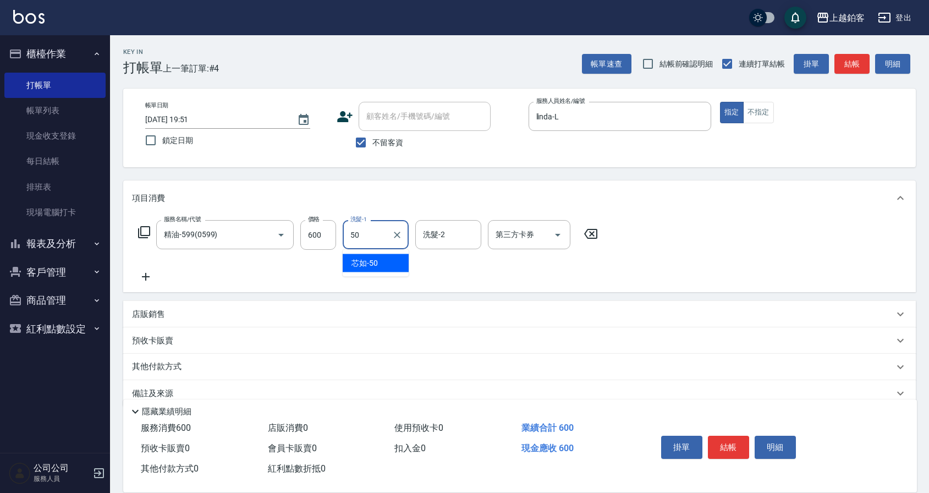
type input "芯如-50"
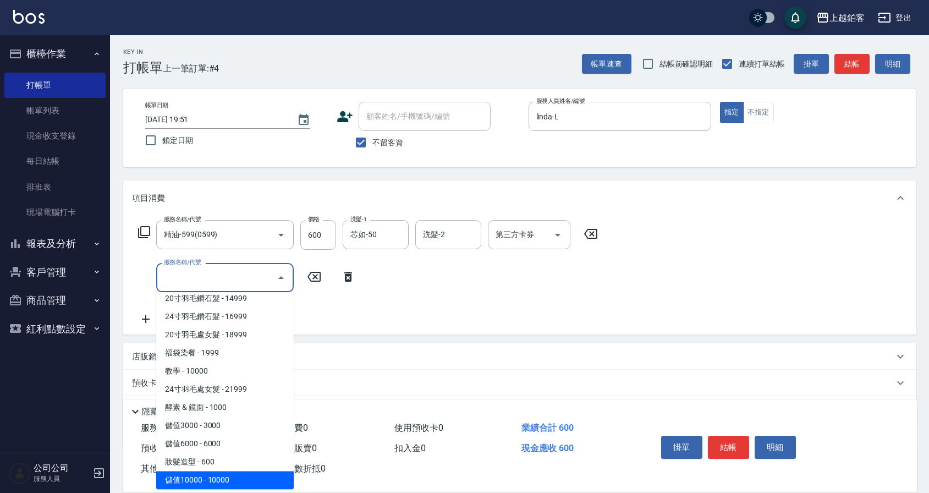
scroll to position [4, 0]
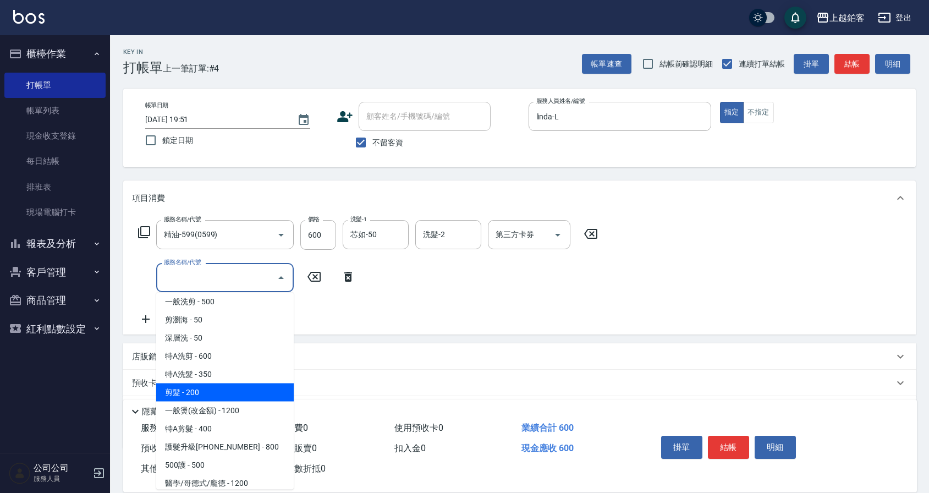
type input "剪髮(200)"
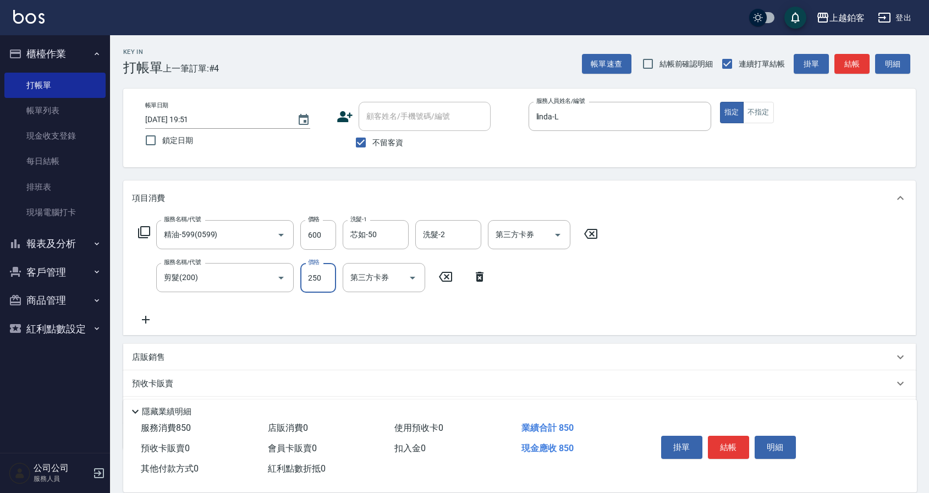
type input "250"
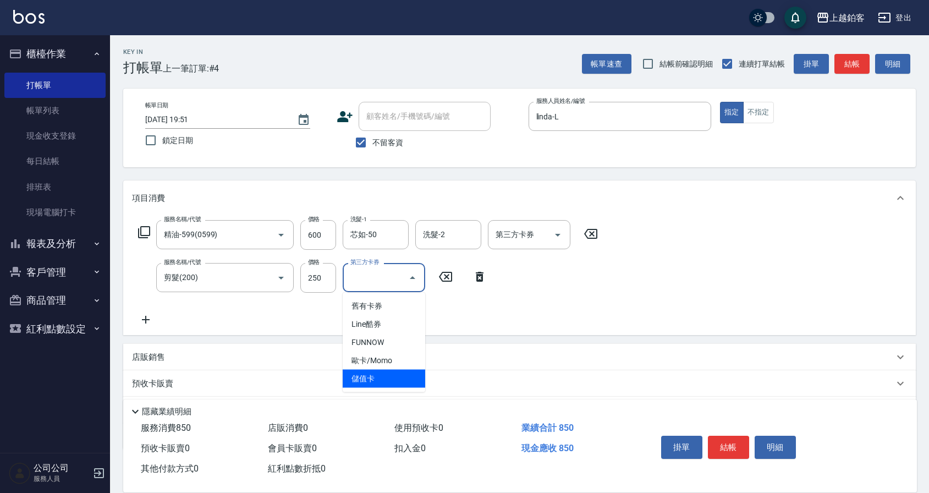
type input "儲值卡"
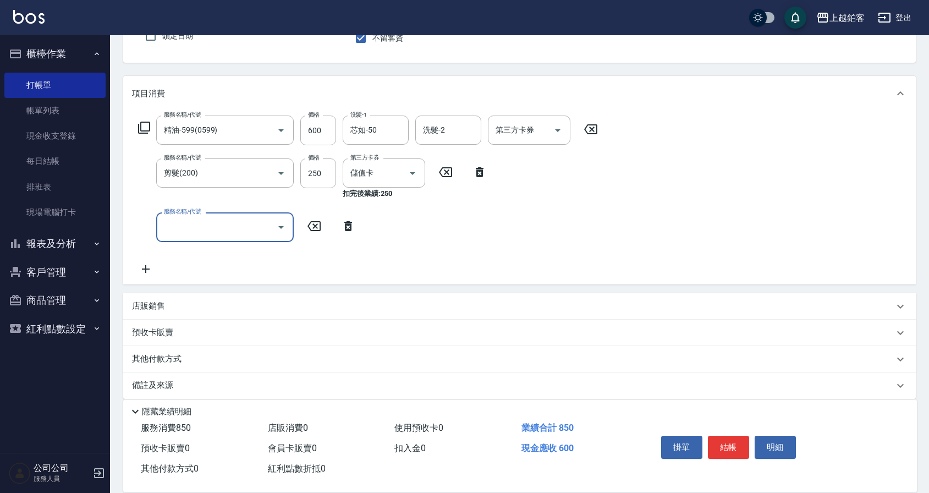
scroll to position [114, 0]
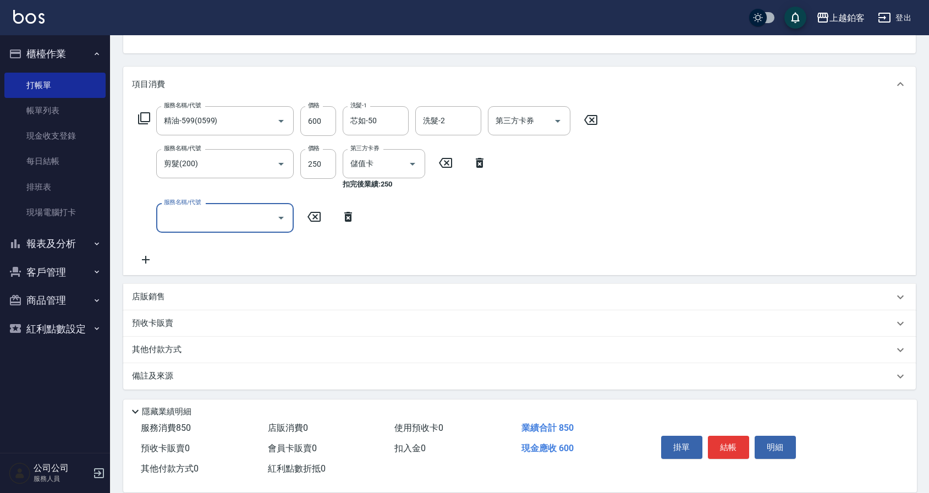
click at [167, 301] on div "店販銷售" at bounding box center [512, 297] width 761 height 12
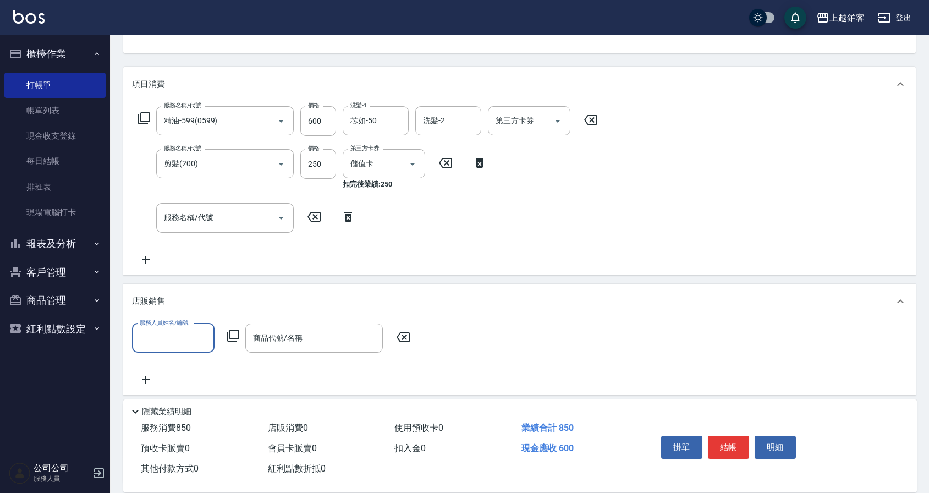
scroll to position [0, 0]
type input "linda-L"
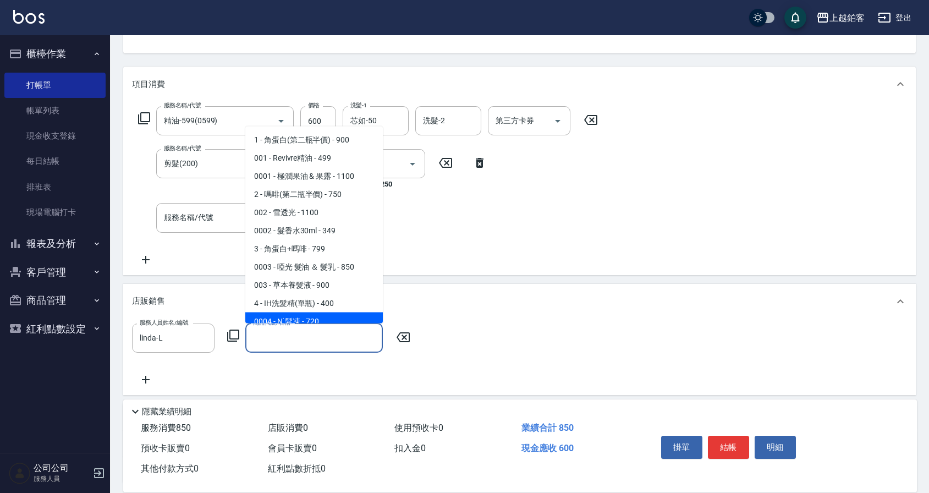
scroll to position [7, 0]
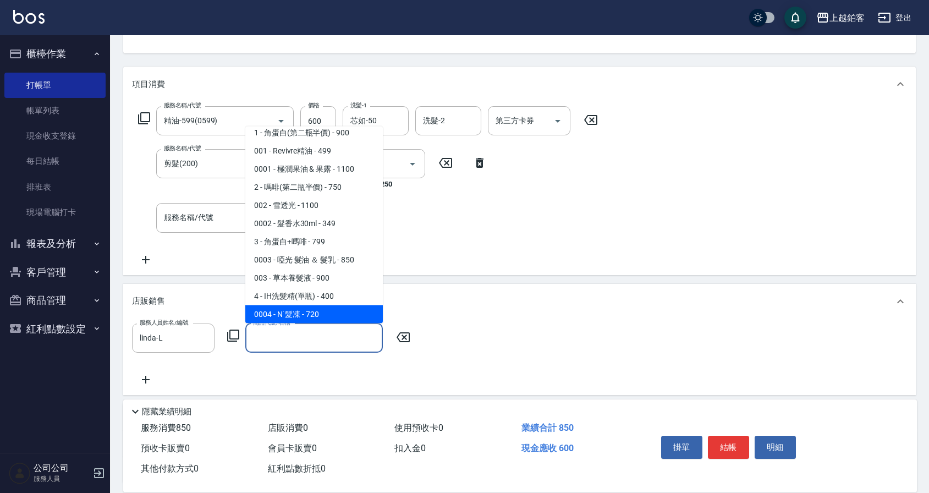
type input "N˙髮凍"
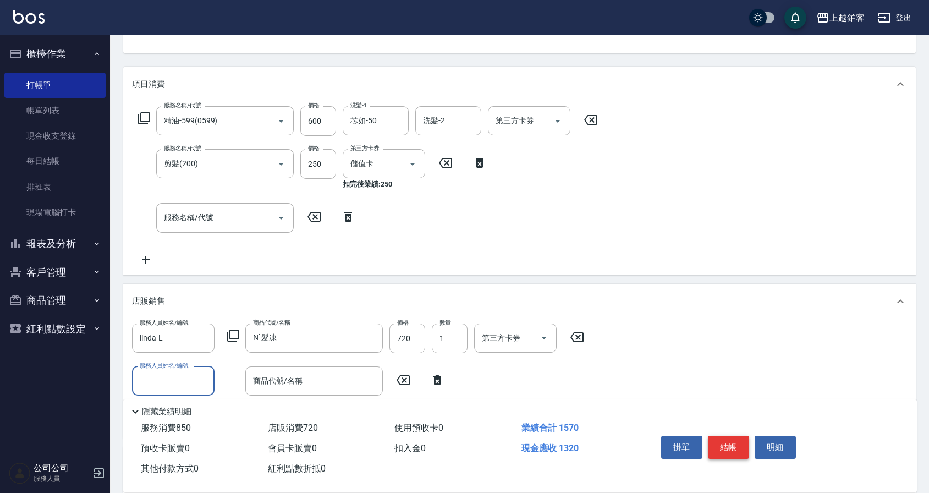
click at [726, 442] on button "結帳" at bounding box center [728, 446] width 41 height 23
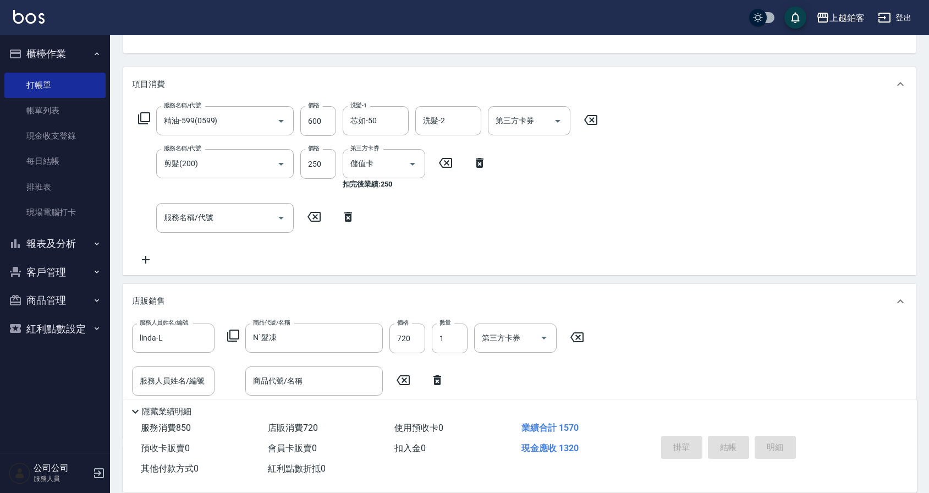
type input "[DATE] 19:52"
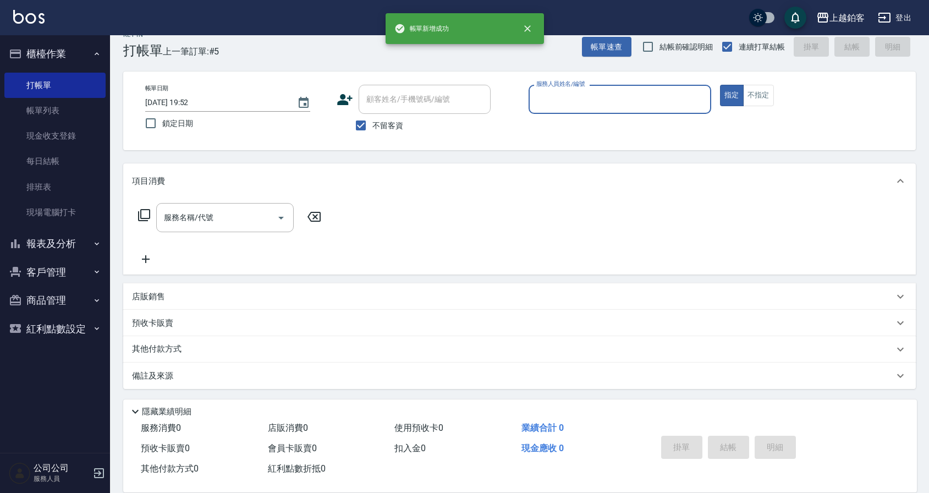
scroll to position [17, 0]
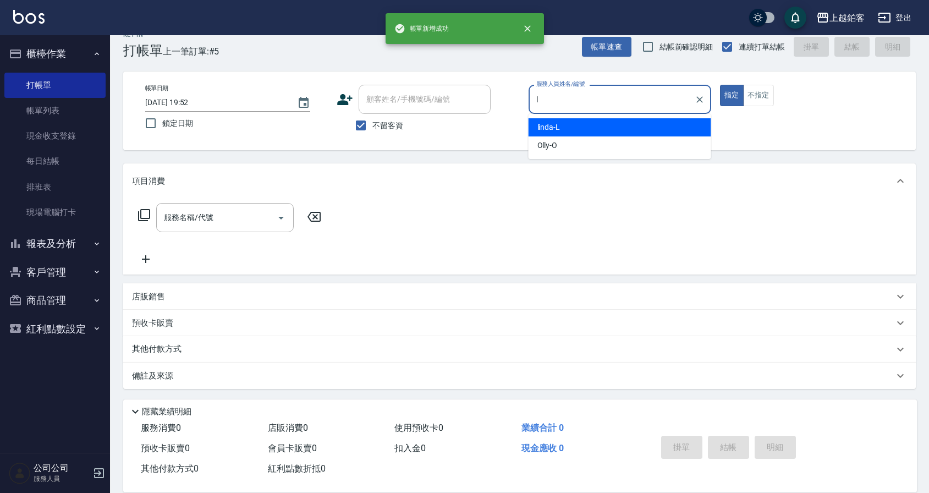
type input "linda-L"
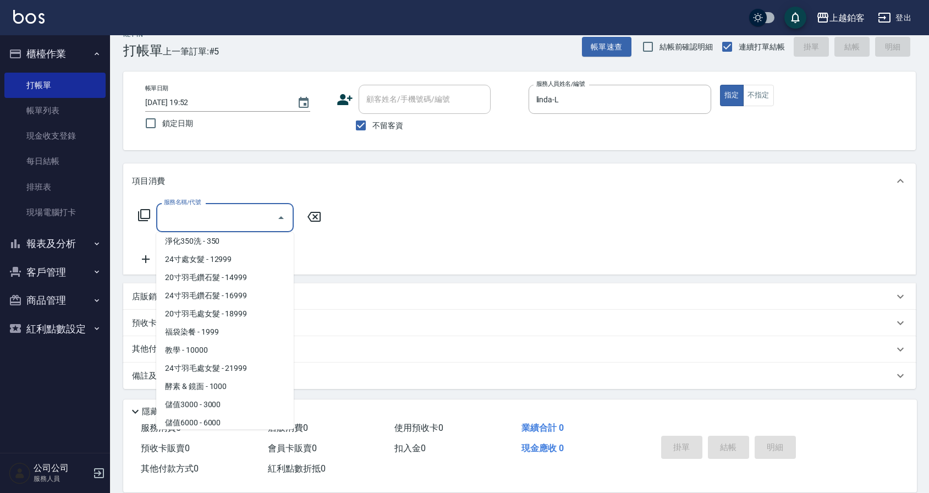
scroll to position [1202, 0]
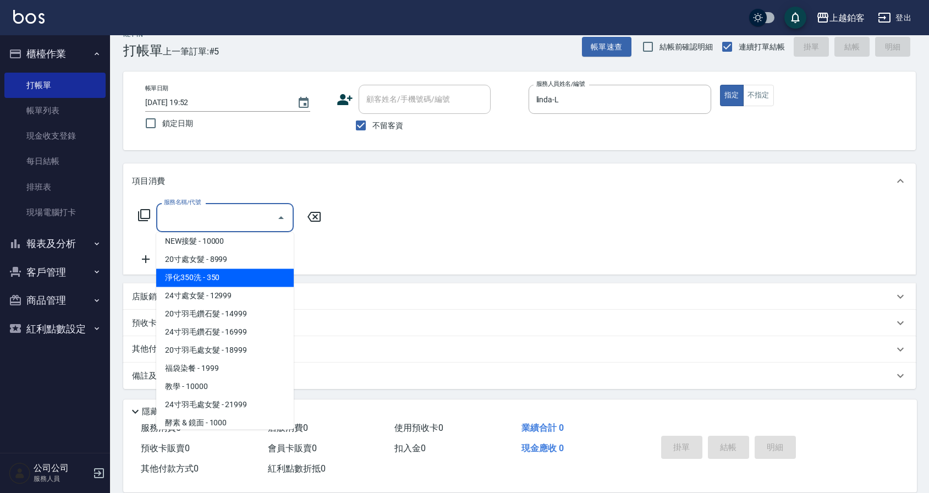
type input "淨化350洗(10020)"
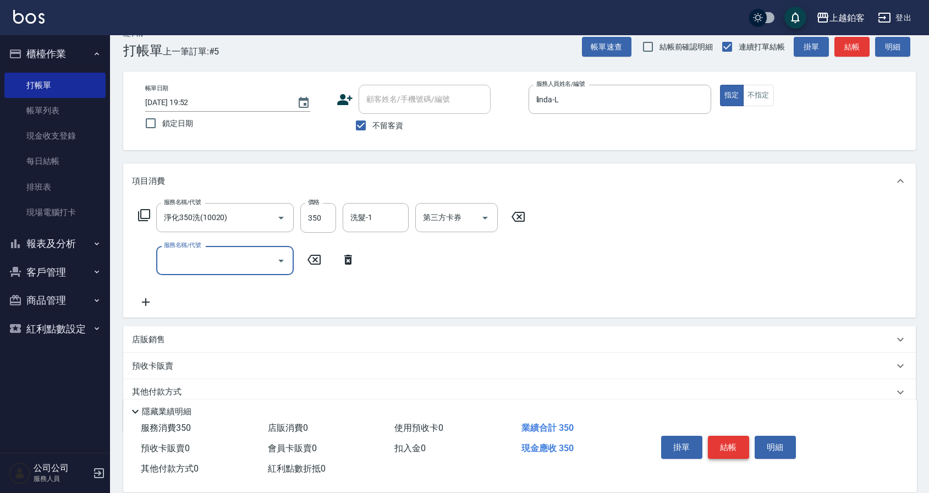
click at [723, 440] on button "結帳" at bounding box center [728, 446] width 41 height 23
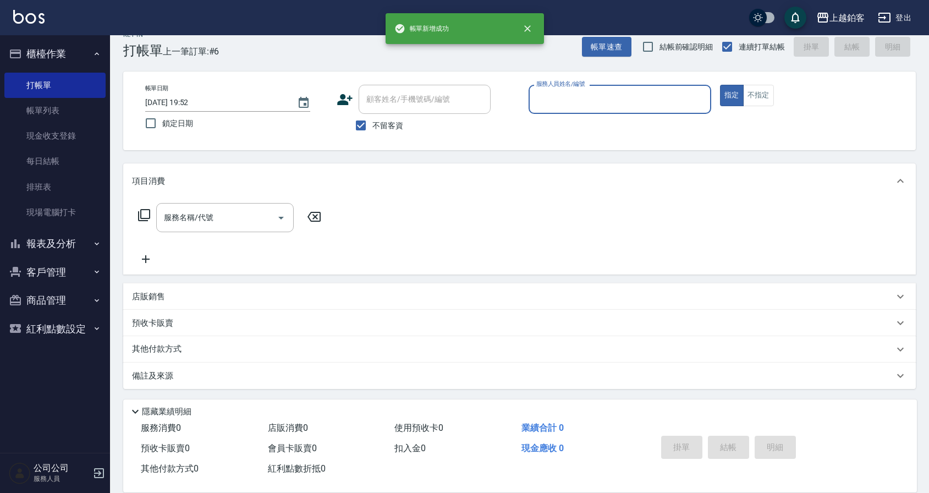
type input "l"
type input "Kid-K"
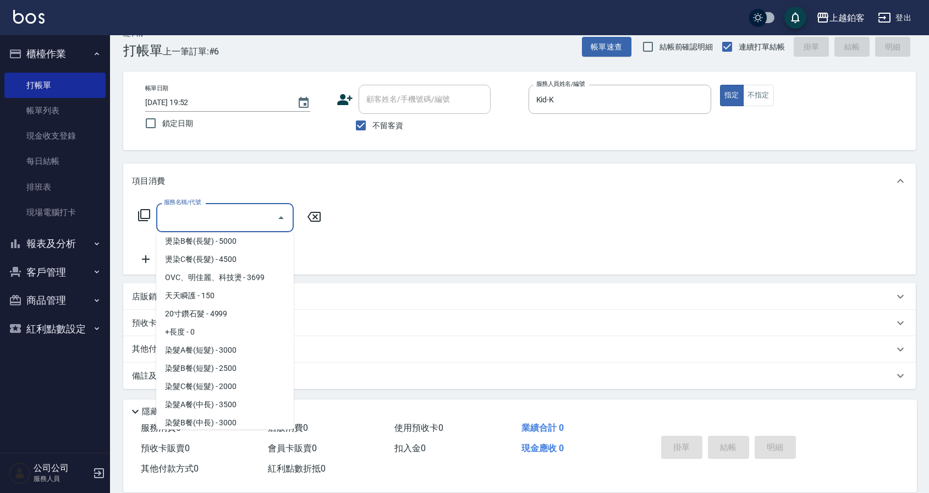
scroll to position [766, 0]
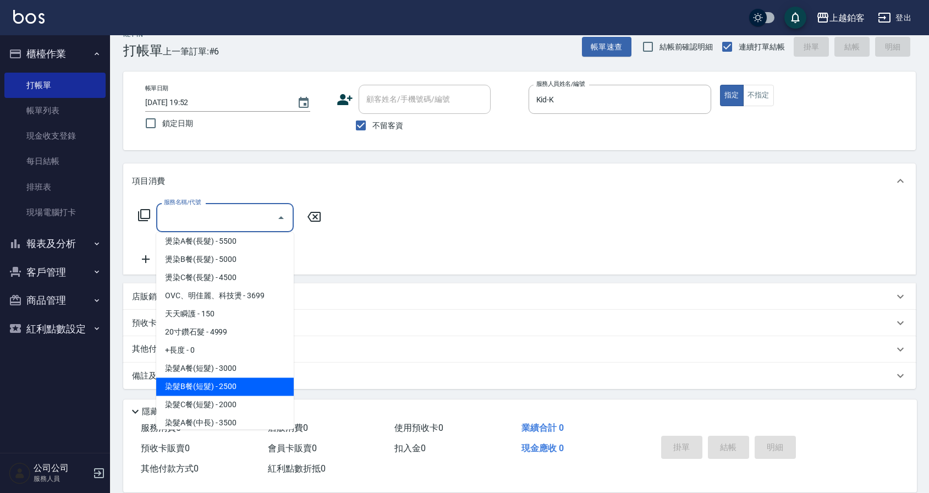
type input "染髮B餐(短髮)(5202)"
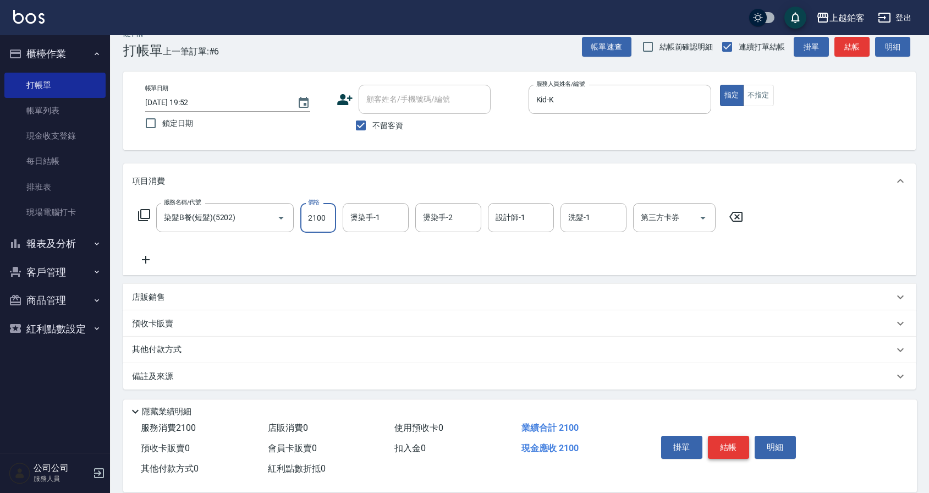
type input "2100"
type input "芯如-50"
type input "Kid-K"
type input "芯如-50"
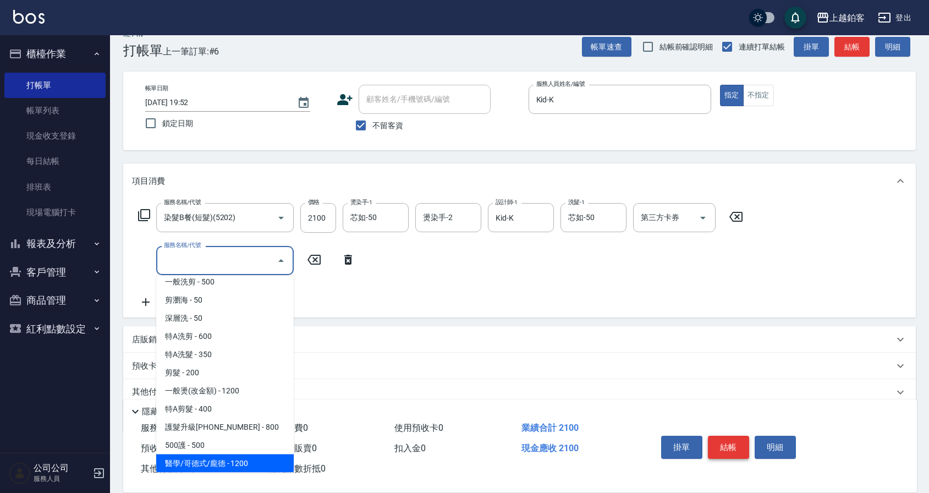
scroll to position [25, 0]
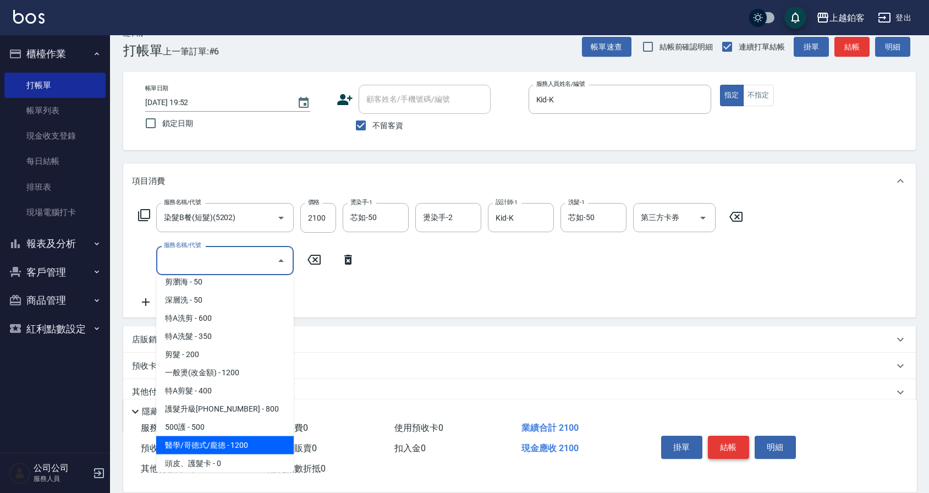
type input "醫學/哥德式/龐德(417)"
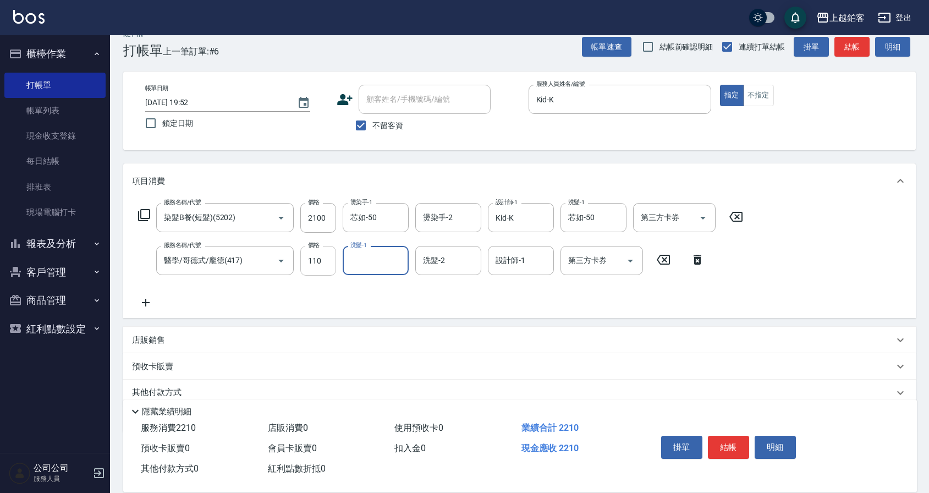
click at [333, 260] on input "110" at bounding box center [318, 261] width 36 height 30
type input "1100"
type input "芯如-50"
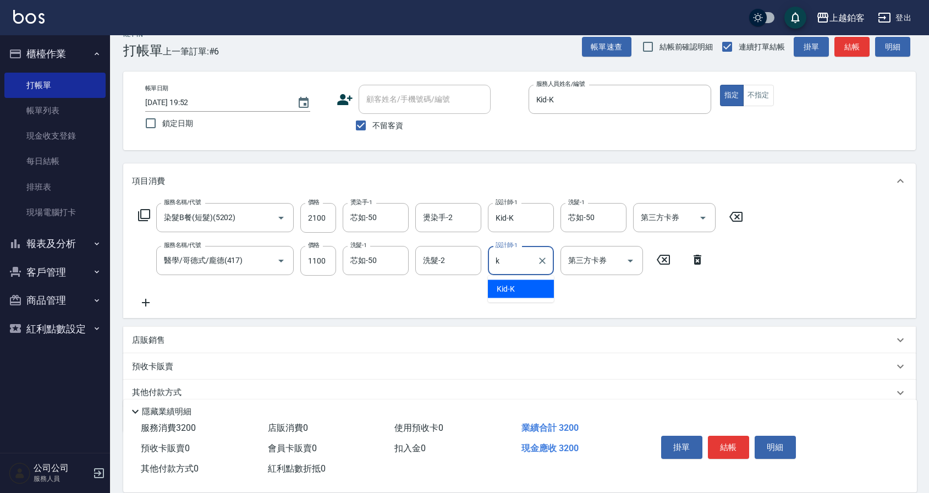
type input "Kid-K"
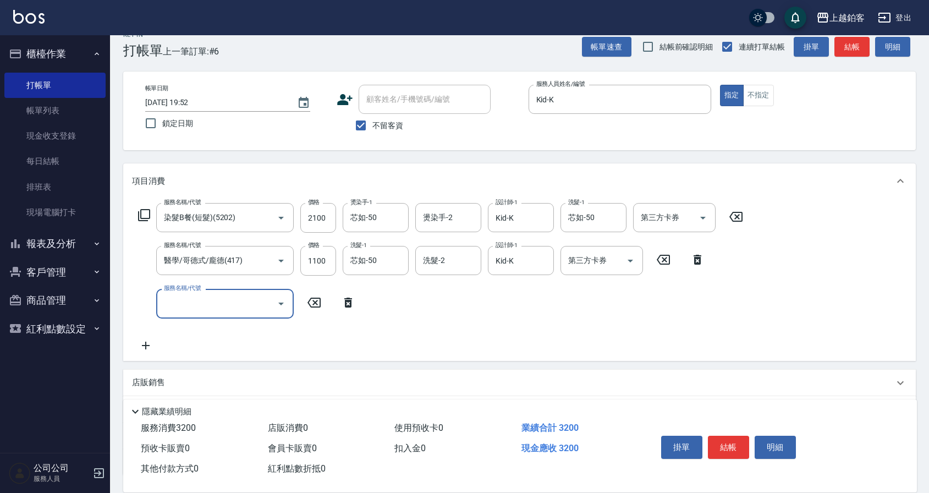
scroll to position [14, 0]
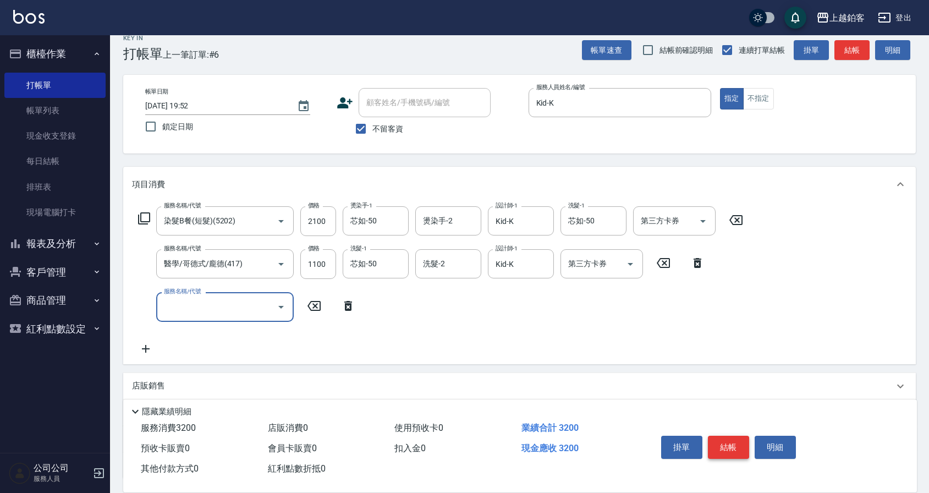
click at [737, 440] on button "結帳" at bounding box center [728, 446] width 41 height 23
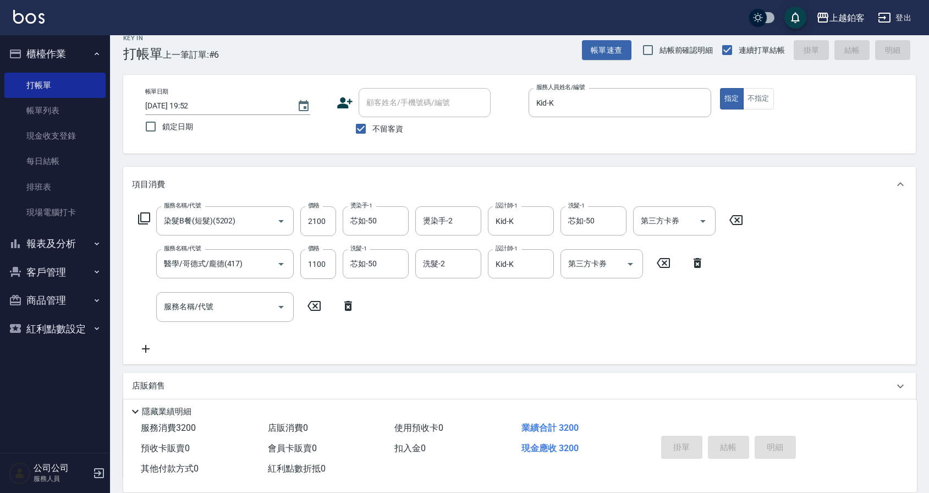
type input "[DATE] 19:53"
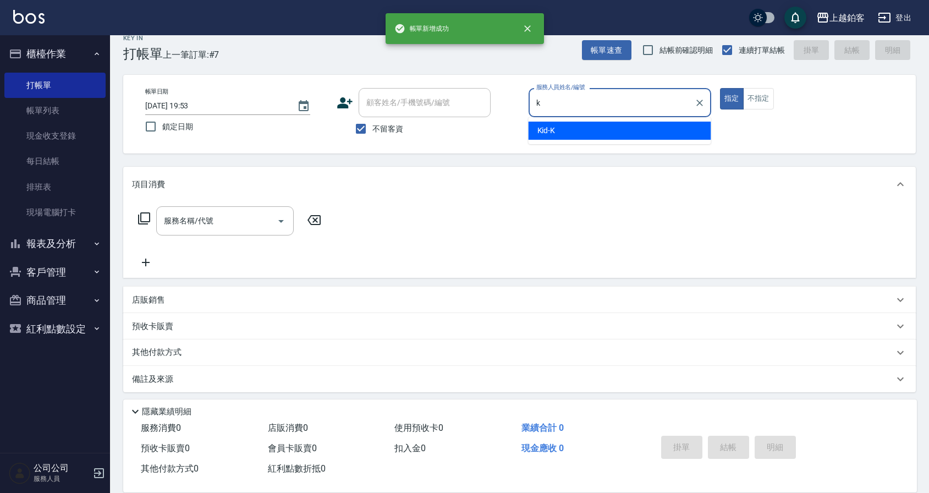
type input "Kid-K"
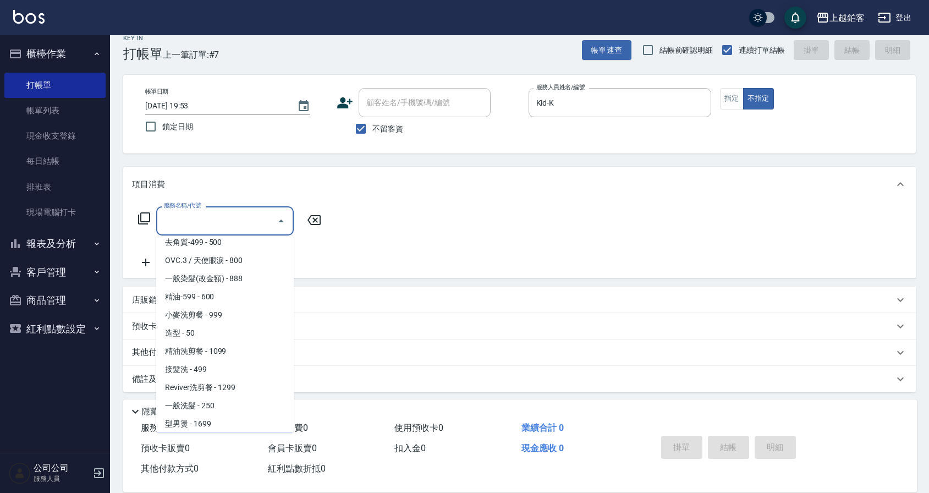
scroll to position [243, 0]
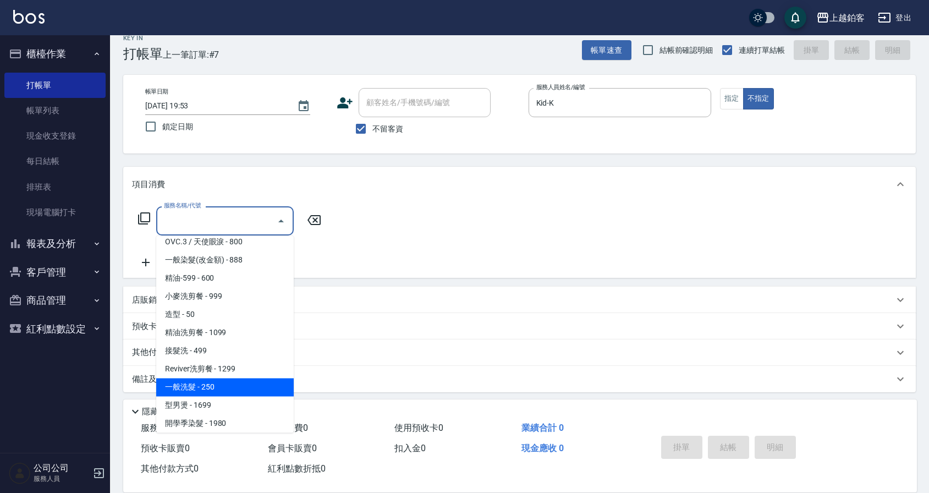
type input "一般洗髮(1300)"
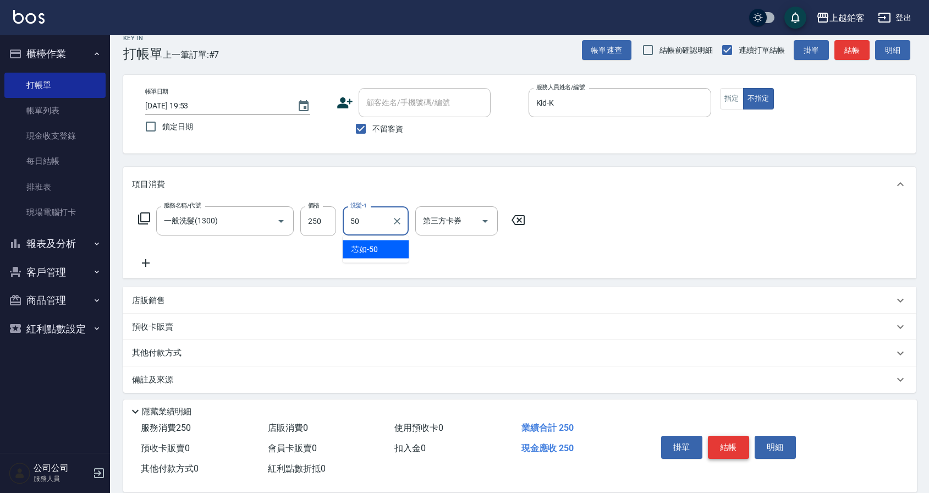
type input "芯如-50"
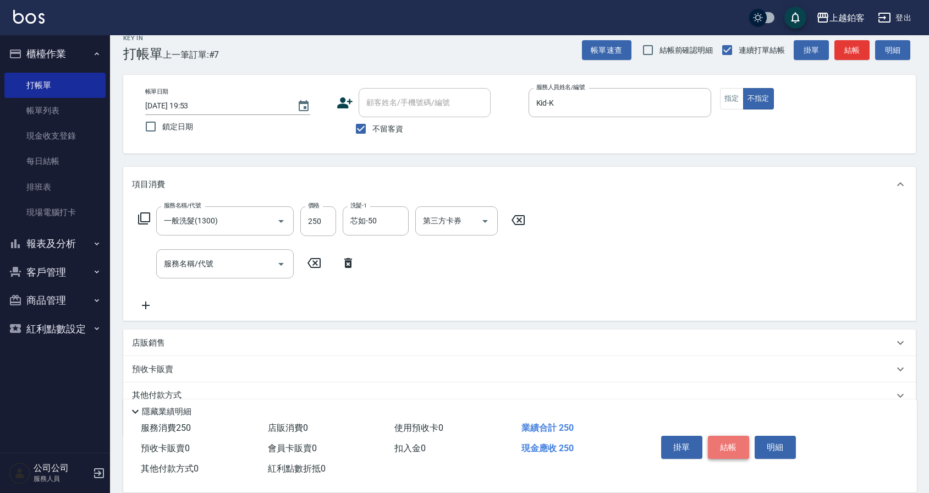
click at [728, 447] on button "結帳" at bounding box center [728, 446] width 41 height 23
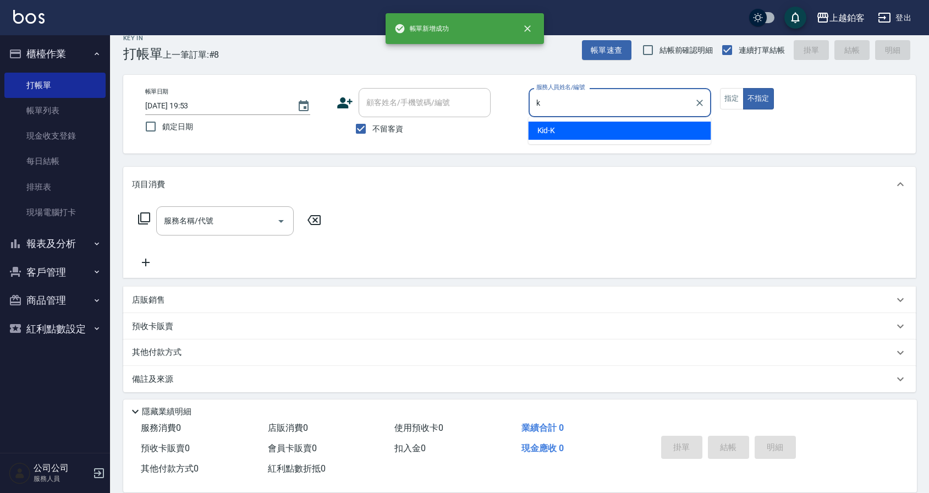
type input "Kid-K"
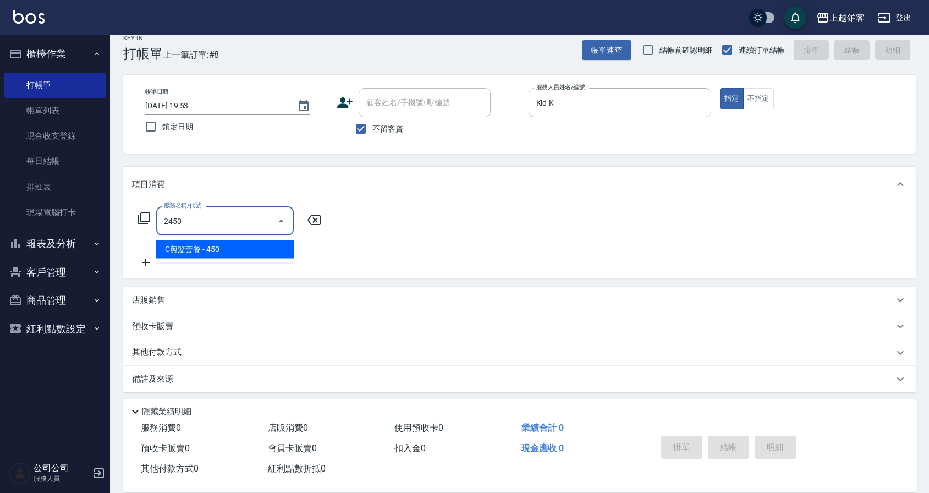
type input "C剪髮套餐(2450)"
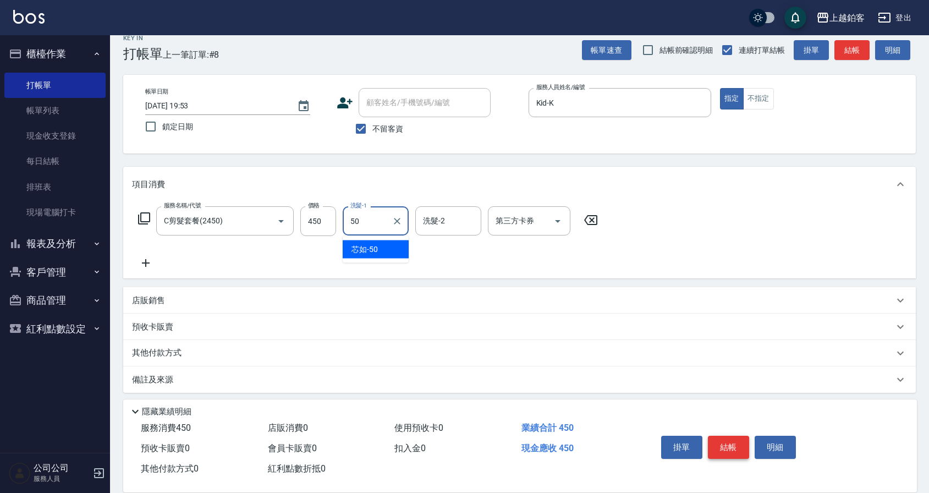
type input "芯如-50"
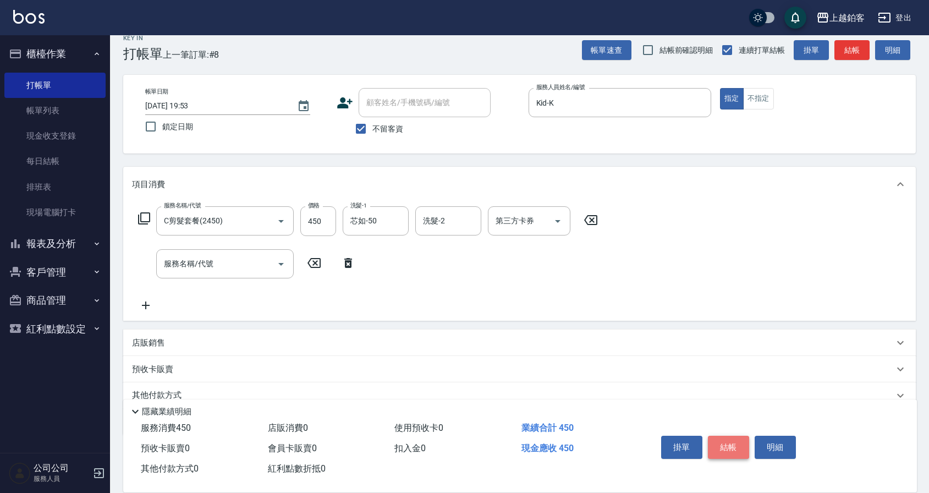
click at [727, 449] on button "結帳" at bounding box center [728, 446] width 41 height 23
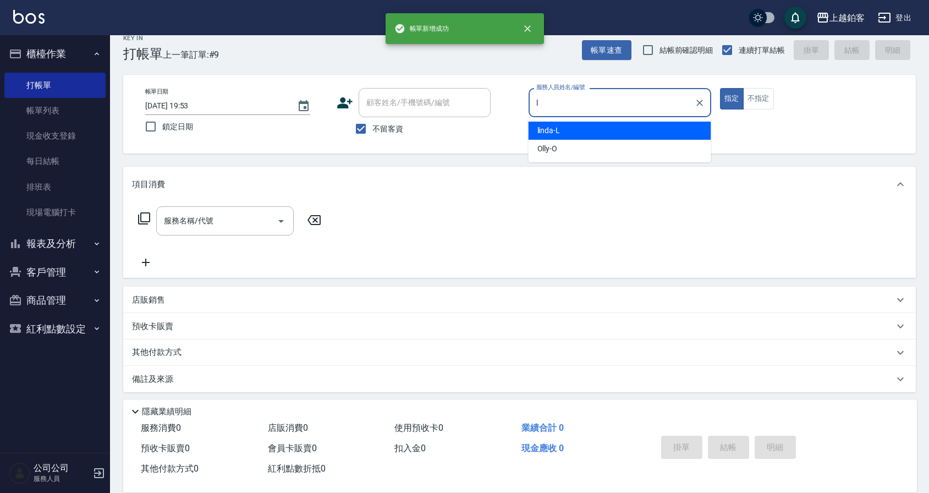
type input "linda-L"
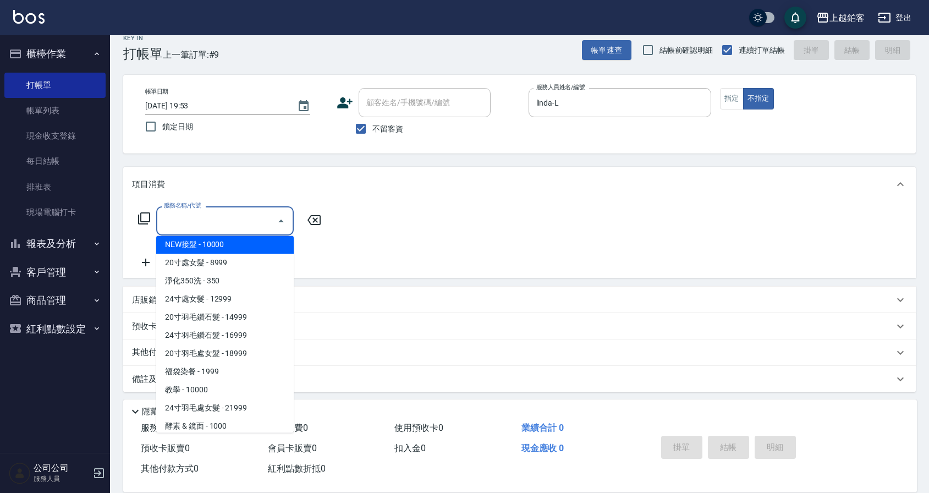
scroll to position [1184, 0]
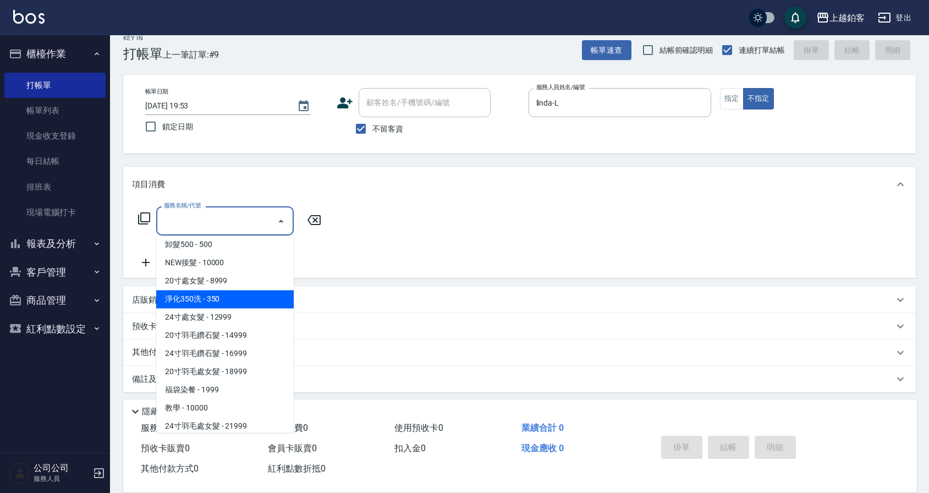
type input "淨化350洗(10020)"
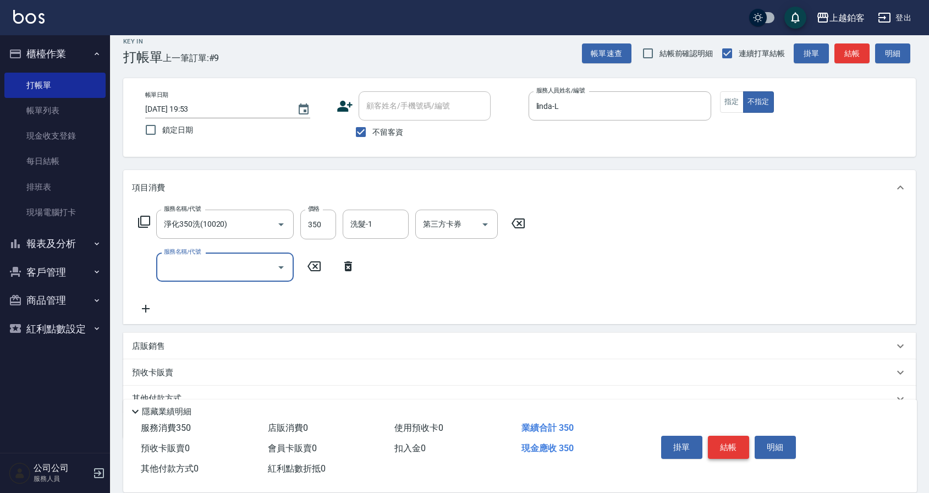
scroll to position [12, 0]
click at [738, 451] on button "結帳" at bounding box center [728, 446] width 41 height 23
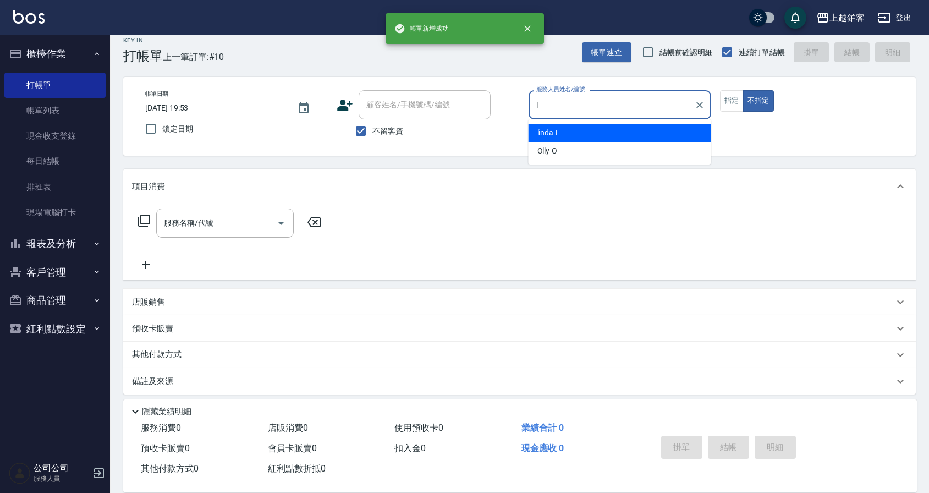
type input "linda-L"
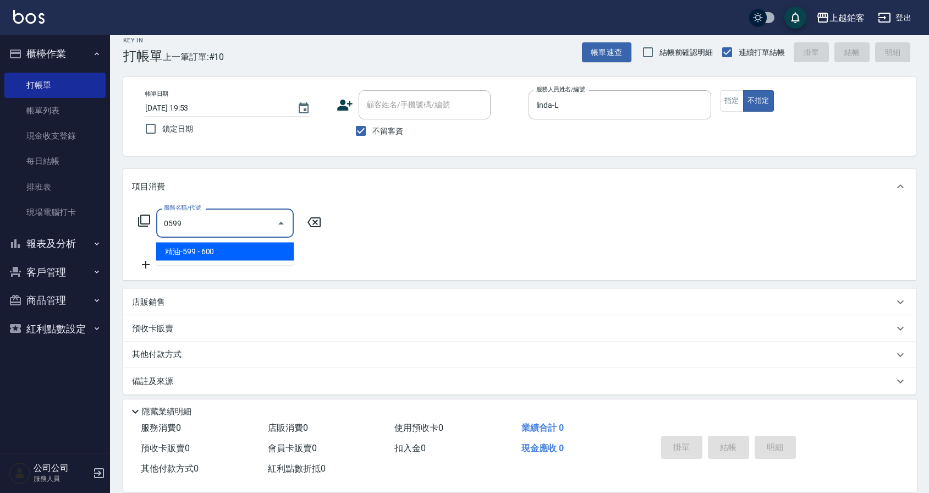
type input "精油-599(0599)"
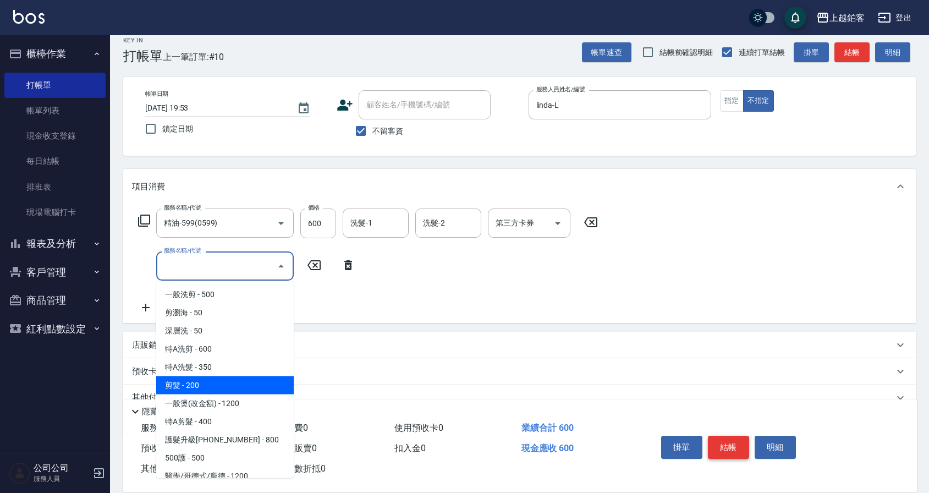
type input "剪髮(200)"
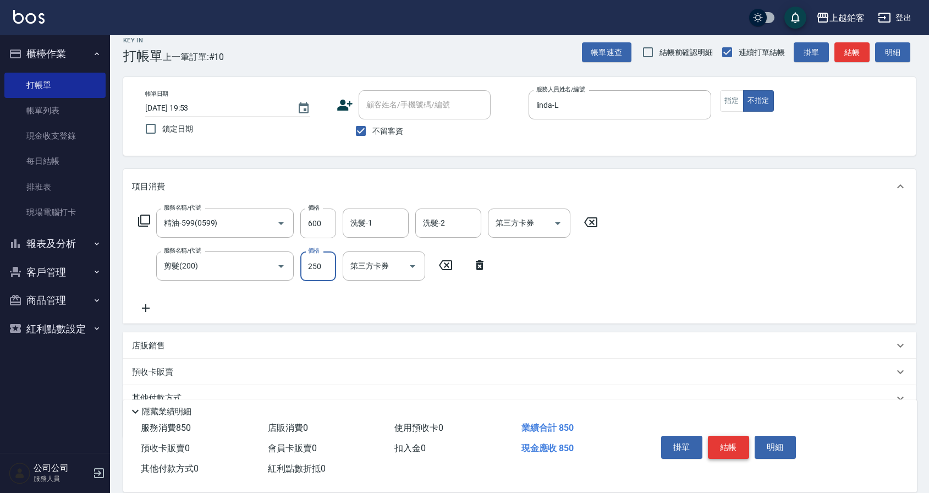
type input "250"
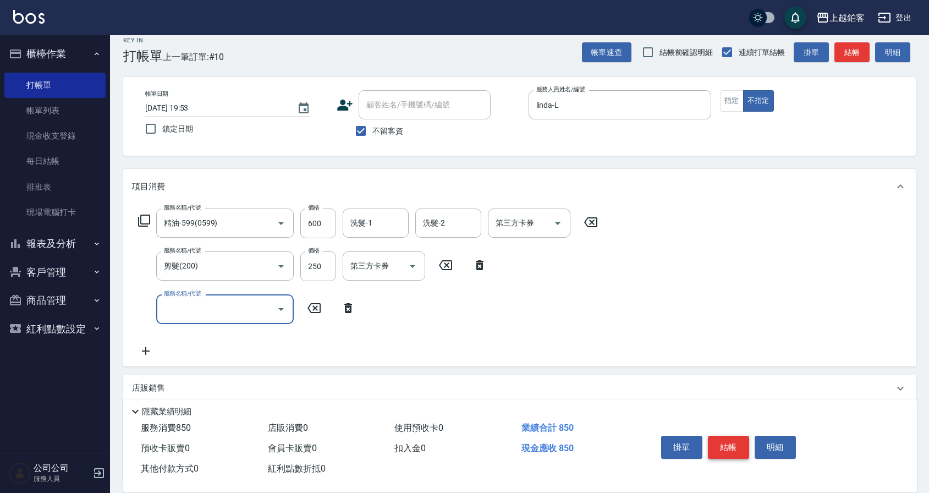
scroll to position [4, 0]
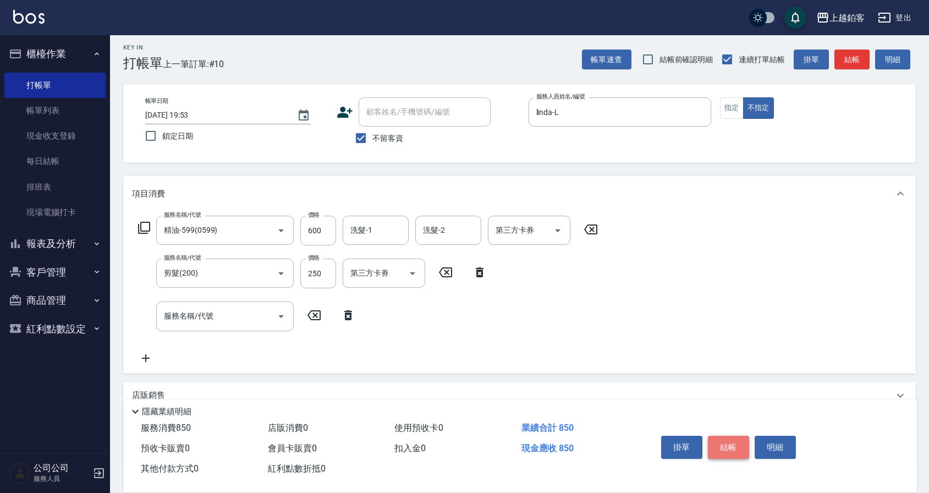
click at [743, 452] on button "結帳" at bounding box center [728, 446] width 41 height 23
type input "[DATE] 19:54"
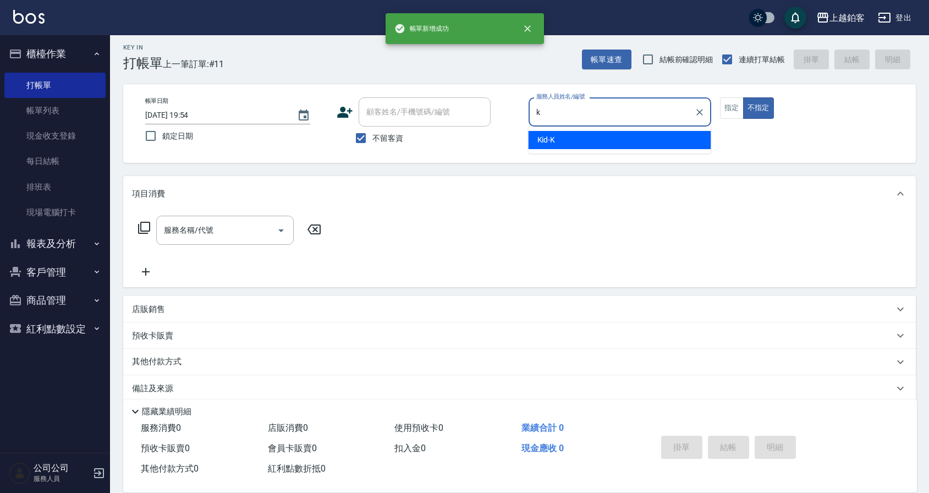
type input "Kid-K"
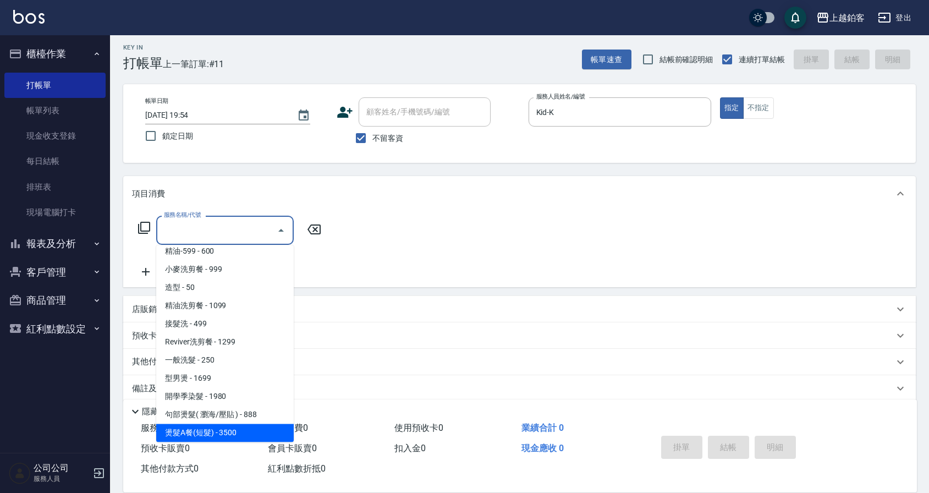
scroll to position [297, 0]
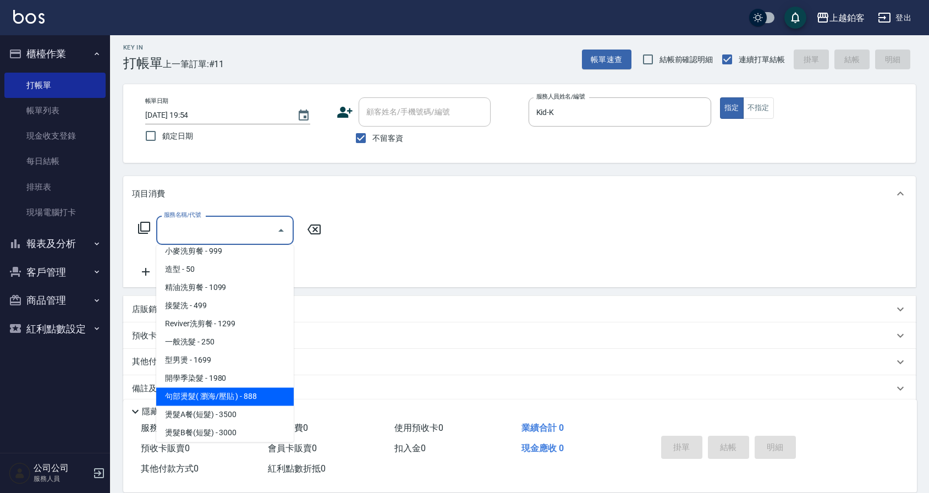
type input "句部燙髮( 瀏海/壓貼 )(2001)"
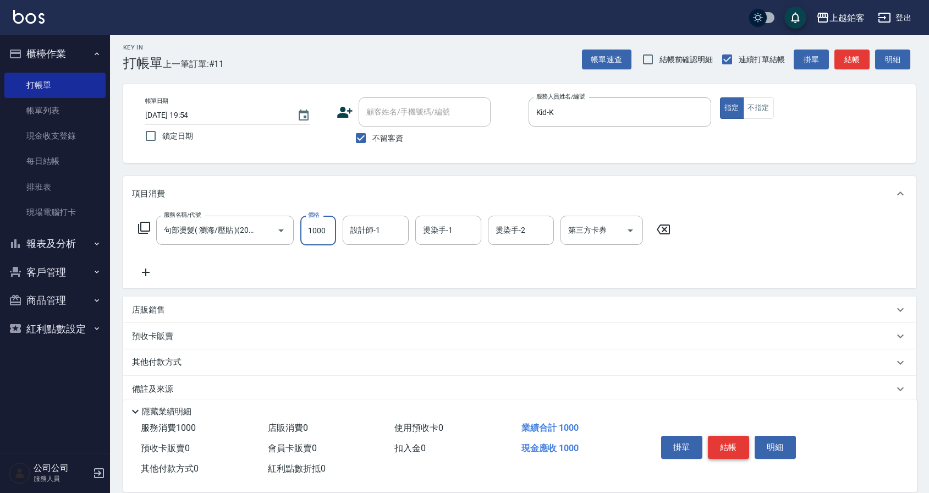
type input "1000"
type input "芯如-50"
click at [393, 236] on button "Clear" at bounding box center [396, 230] width 15 height 15
type input "Kid-K"
type input "芯如-50"
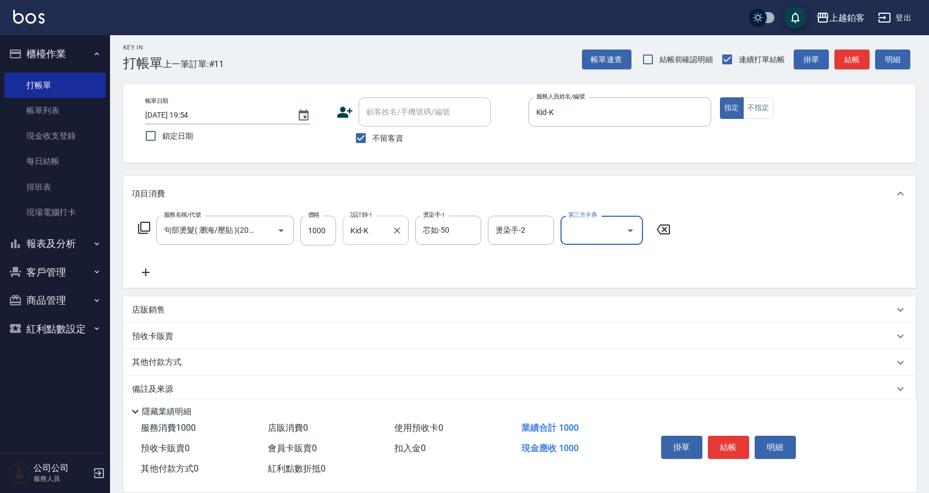
scroll to position [0, 0]
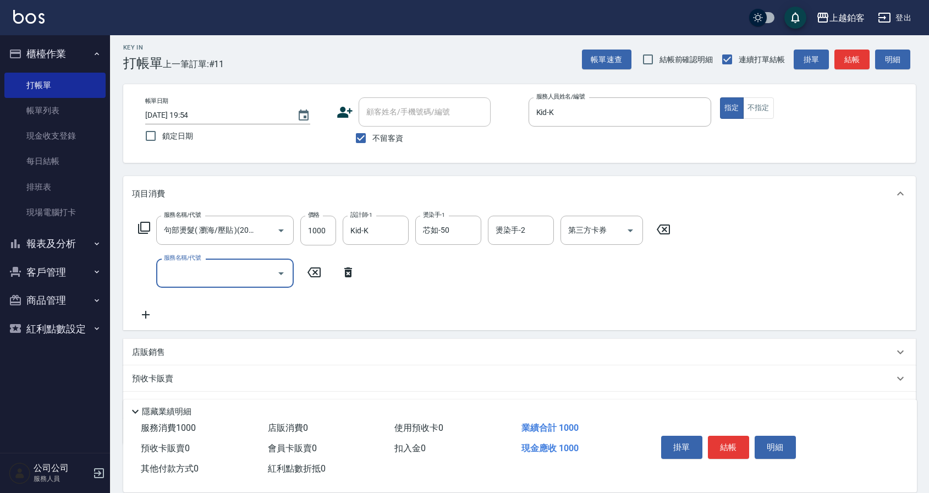
click at [734, 440] on button "結帳" at bounding box center [728, 446] width 41 height 23
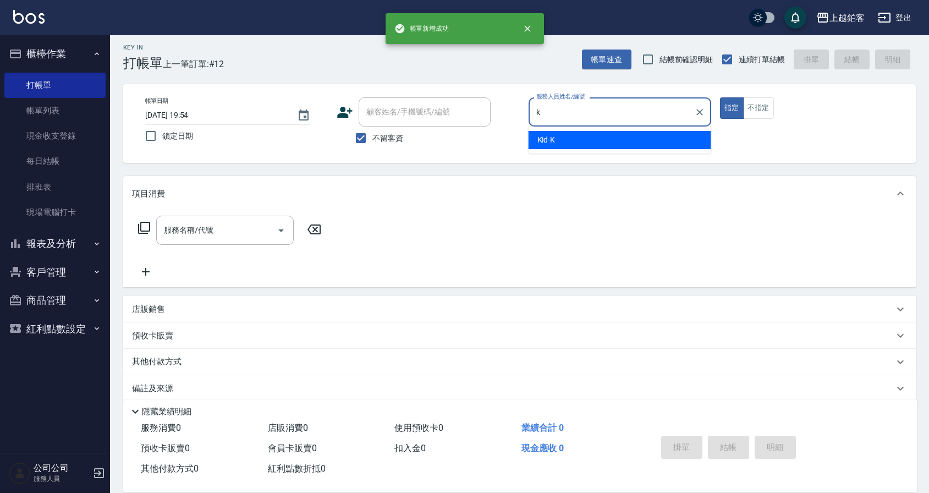
type input "Kid-K"
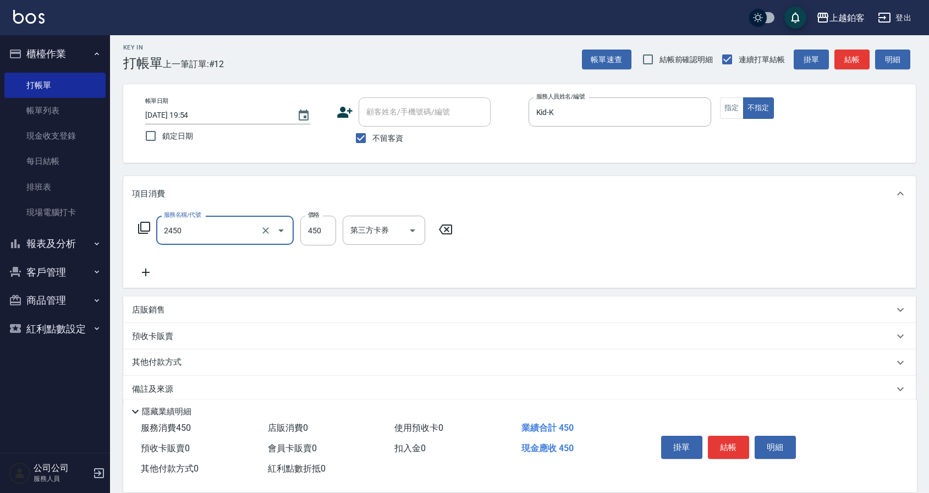
type input "C剪髮套餐(2450)"
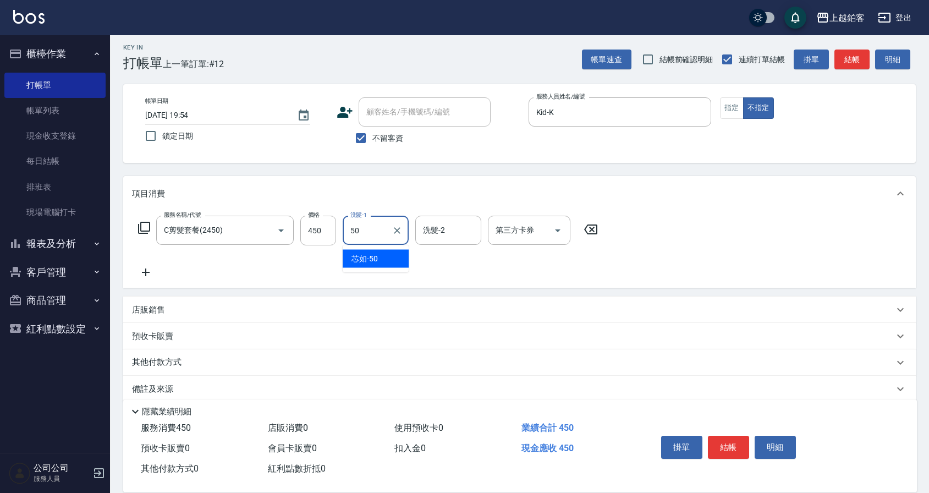
type input "芯如-50"
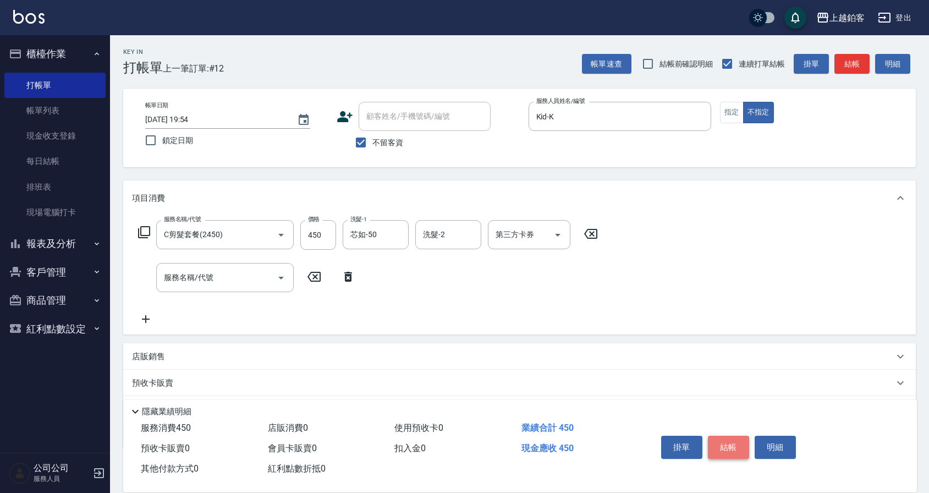
click at [726, 444] on button "結帳" at bounding box center [728, 446] width 41 height 23
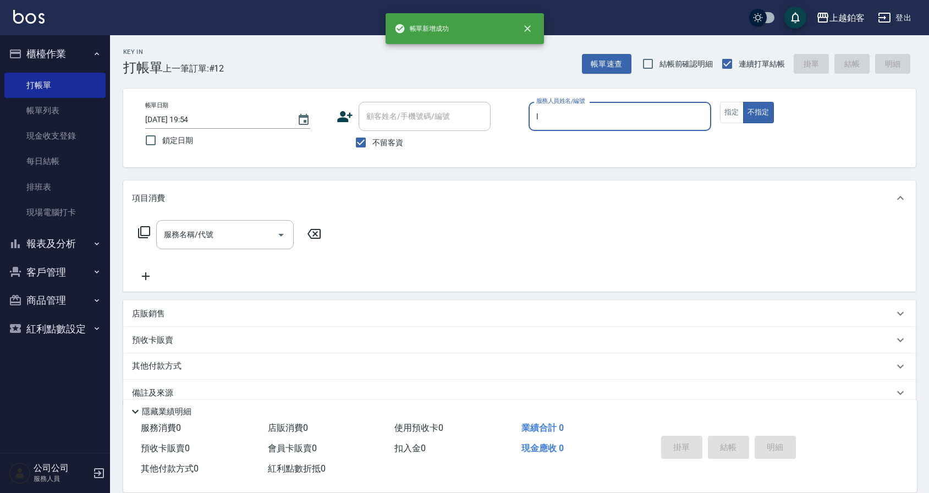
type input "linda-L"
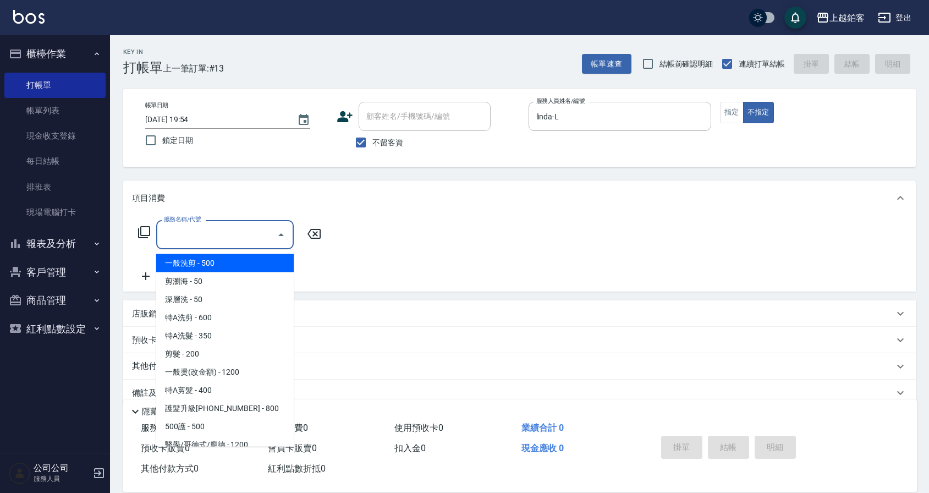
type input "一般洗剪(5)"
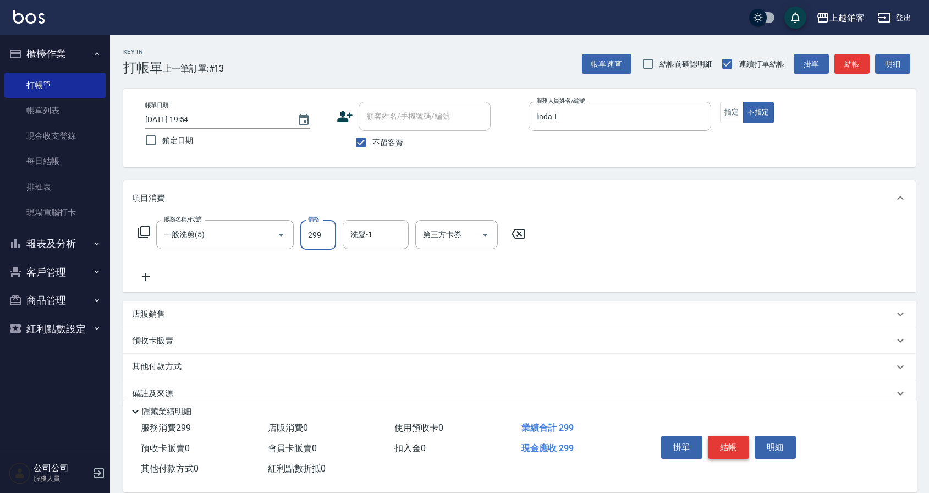
type input "299"
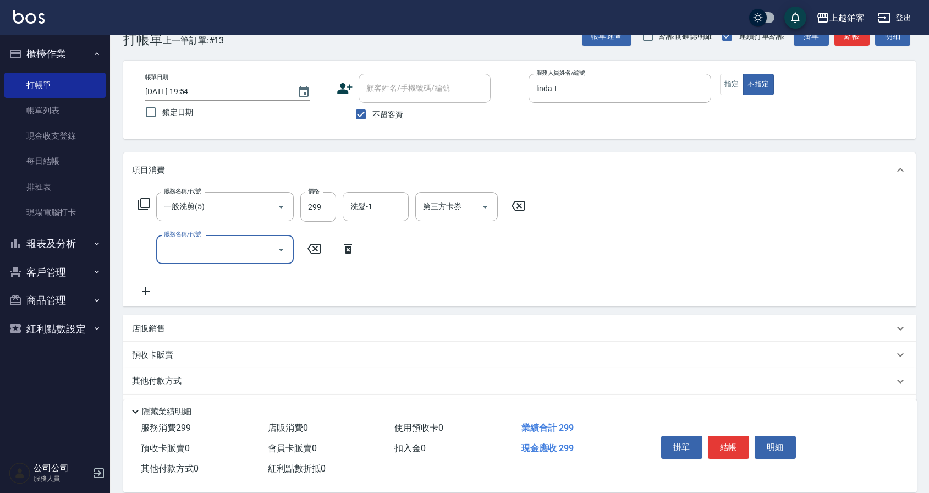
scroll to position [37, 0]
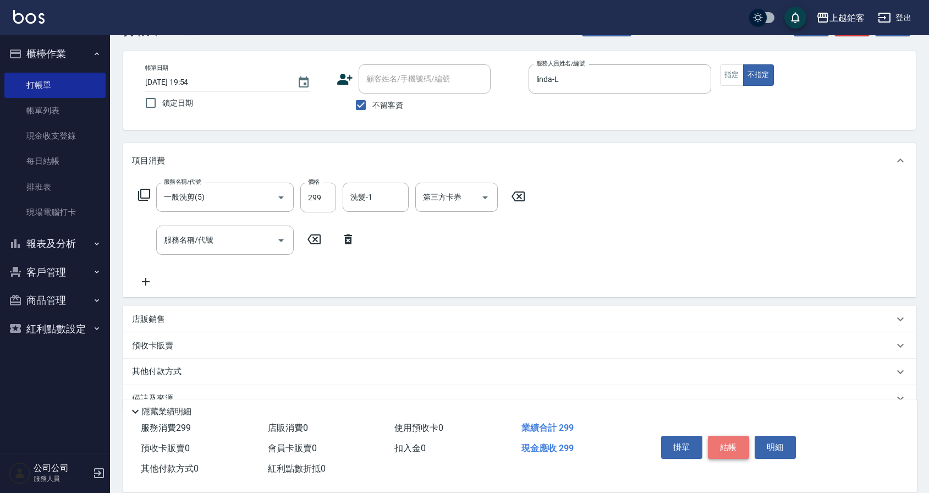
click at [729, 441] on button "結帳" at bounding box center [728, 446] width 41 height 23
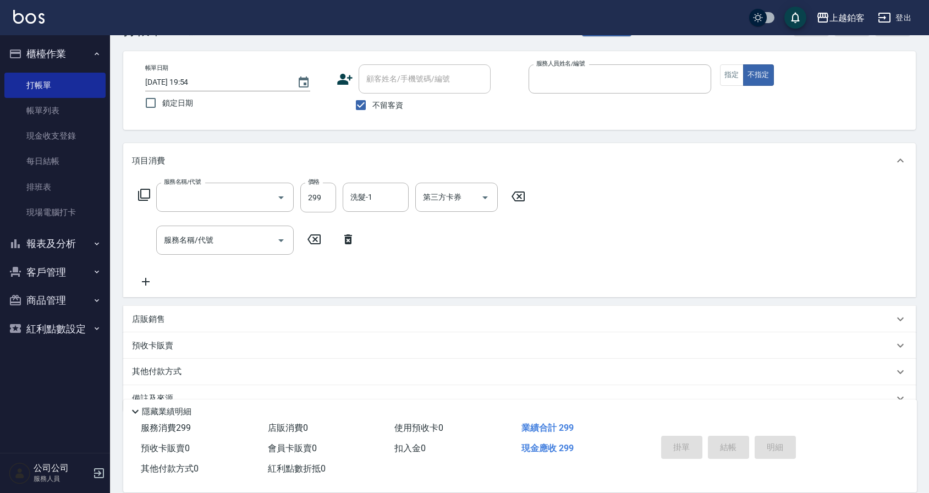
scroll to position [17, 0]
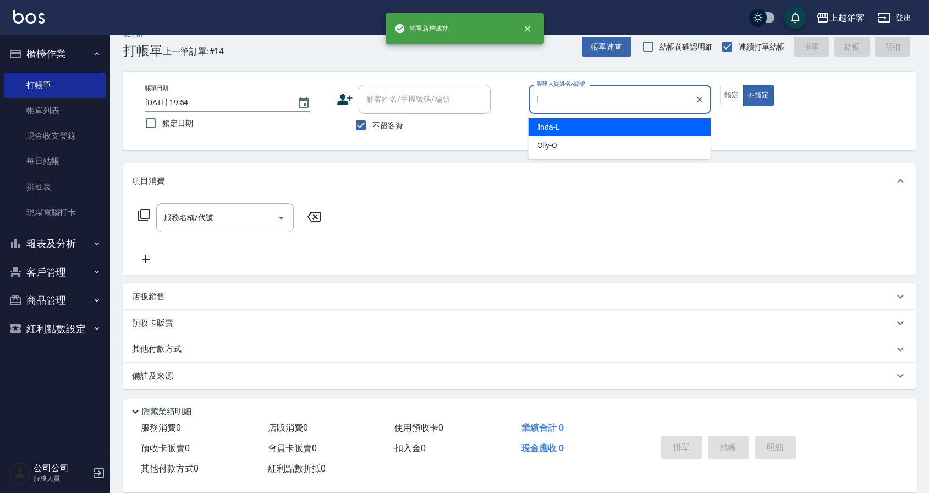
type input "linda-L"
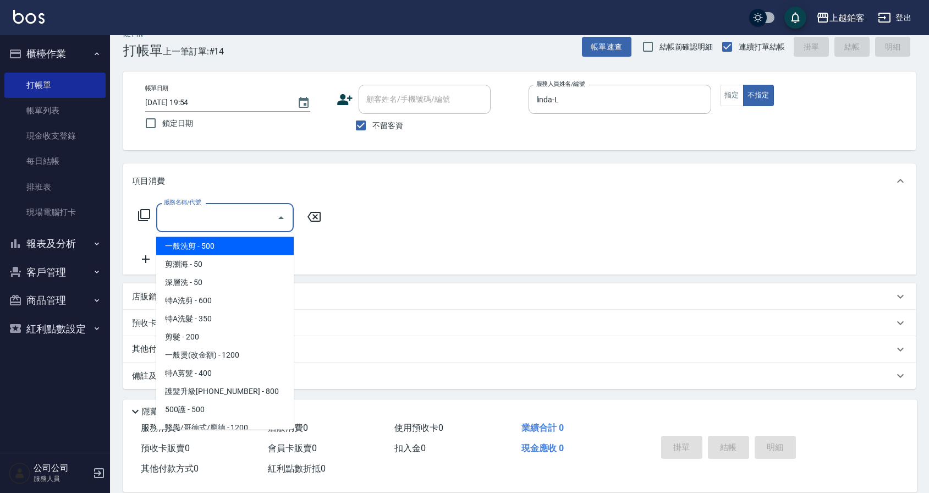
type input "一般洗剪(5)"
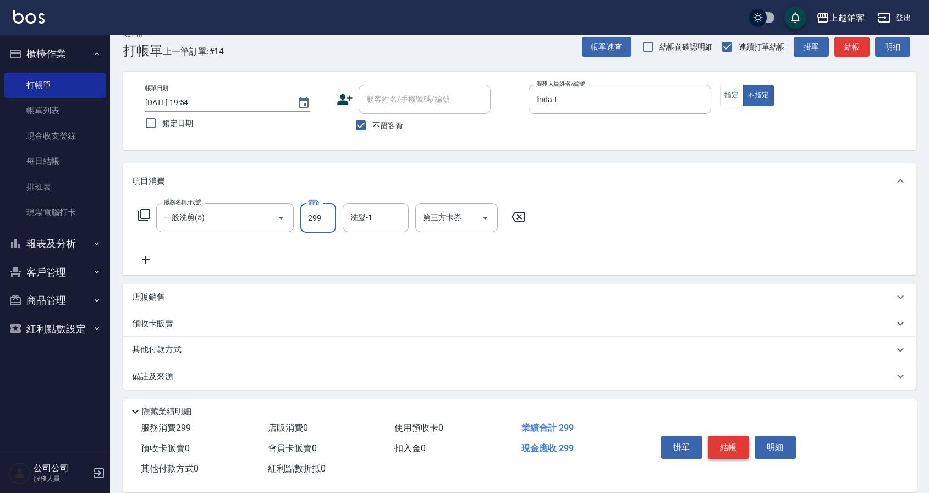
type input "299"
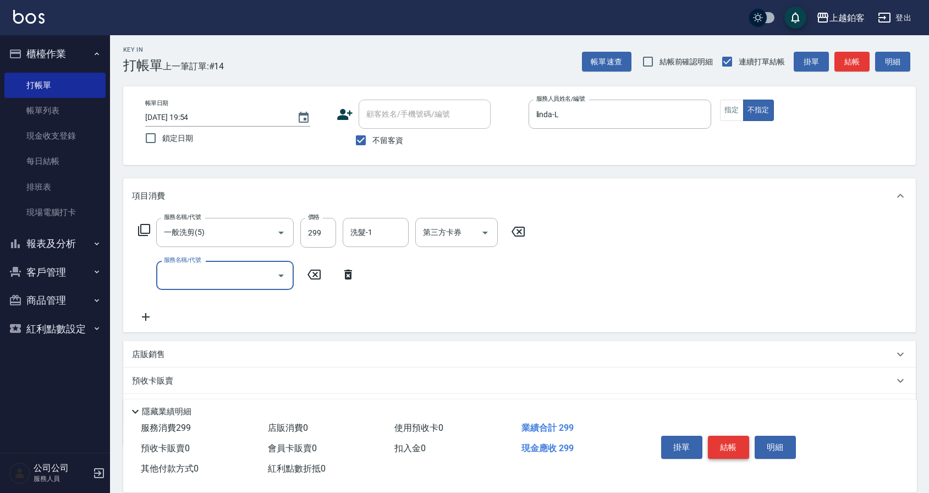
click at [733, 442] on button "結帳" at bounding box center [728, 446] width 41 height 23
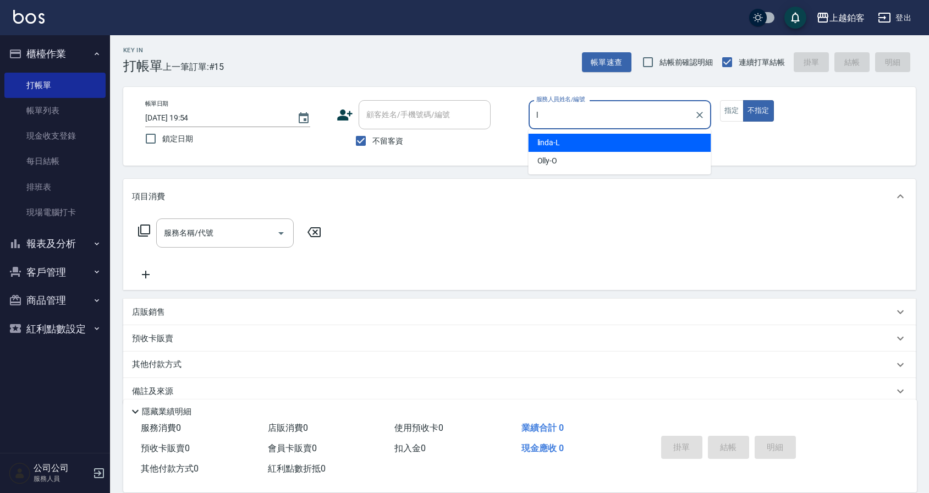
type input "linda-L"
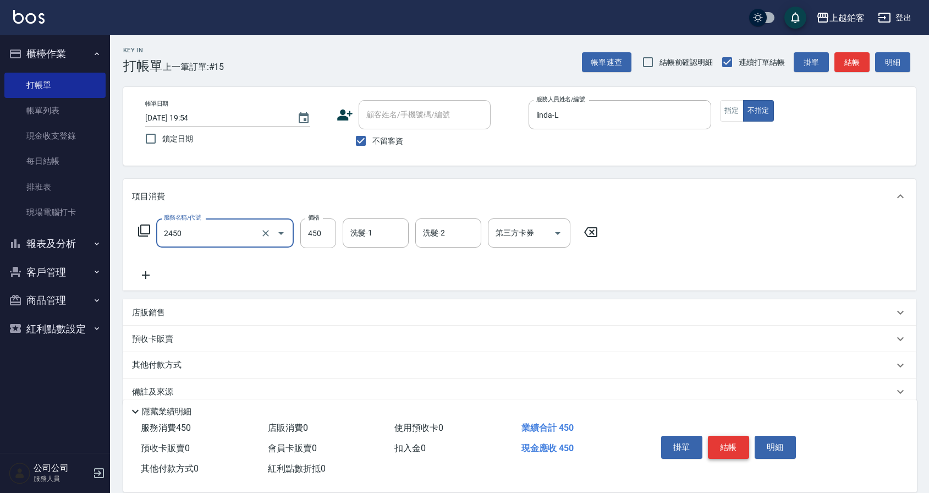
type input "C剪髮套餐(2450)"
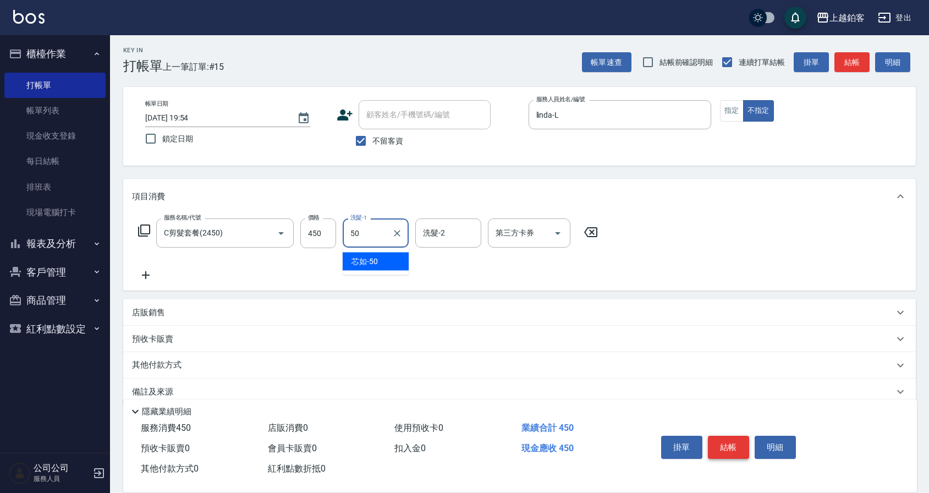
type input "芯如-50"
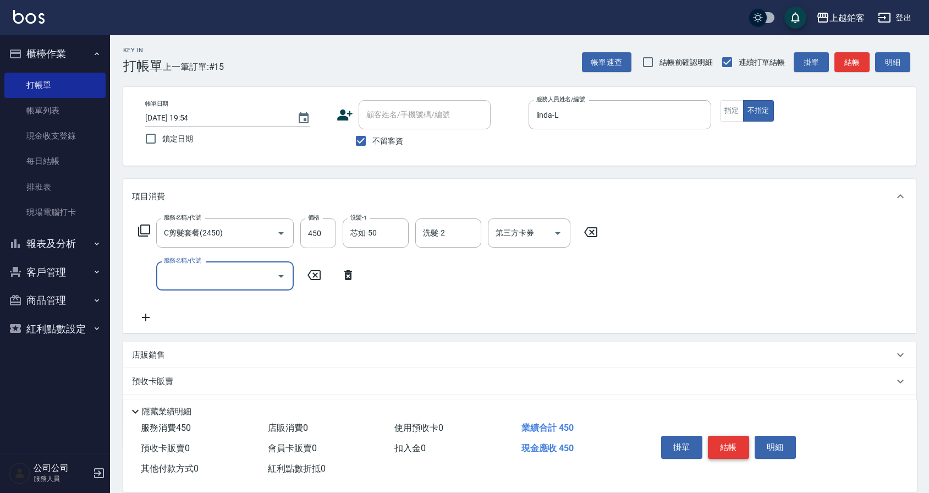
scroll to position [50, 0]
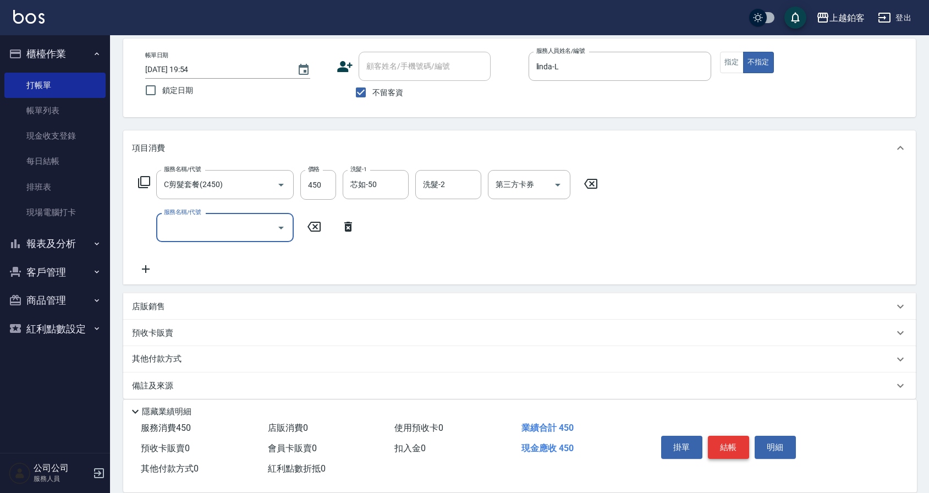
click at [708, 439] on button "結帳" at bounding box center [728, 446] width 41 height 23
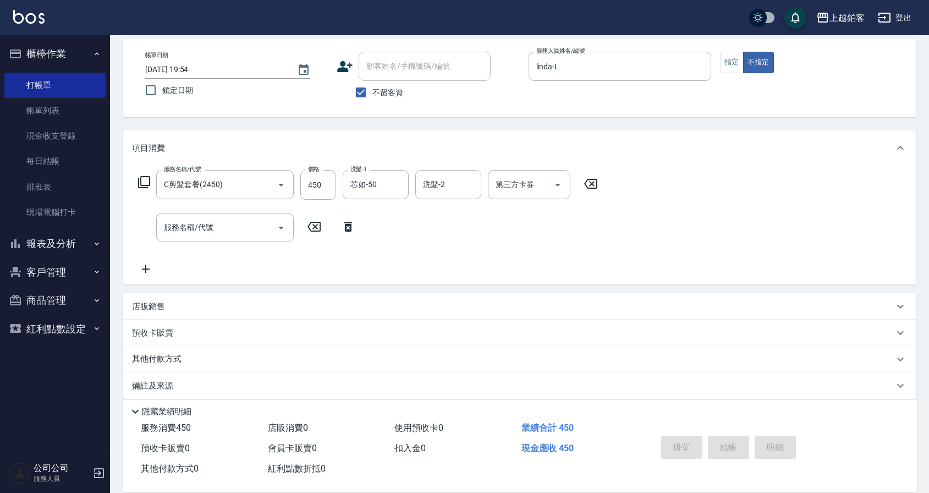
type input "[DATE] 19:59"
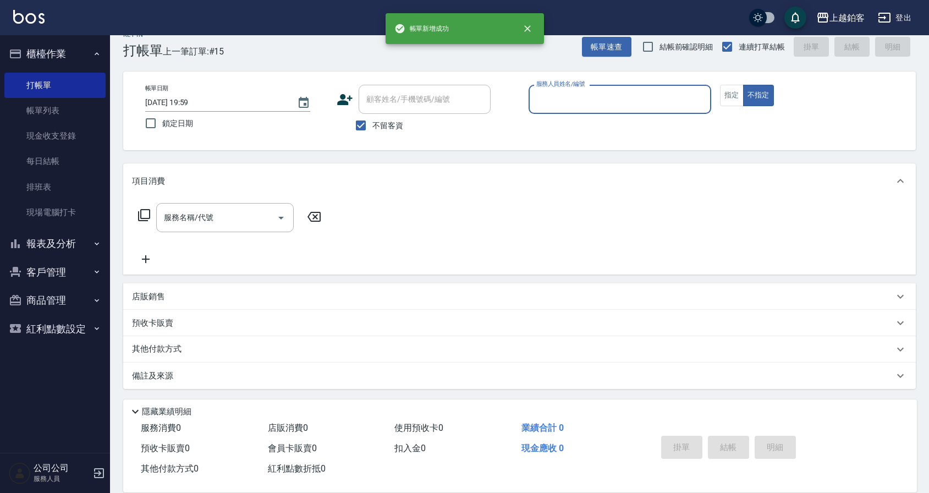
scroll to position [17, 0]
click at [76, 251] on button "報表及分析" at bounding box center [54, 243] width 101 height 29
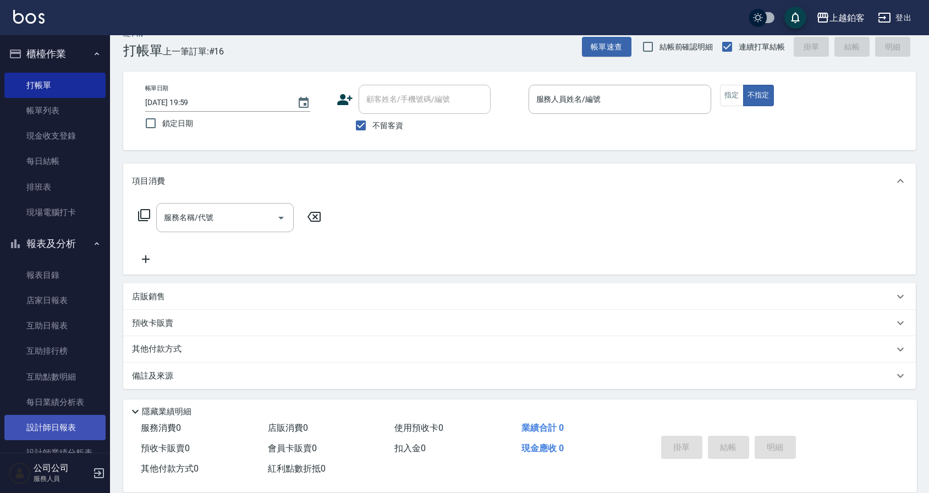
click at [63, 428] on link "設計師日報表" at bounding box center [54, 427] width 101 height 25
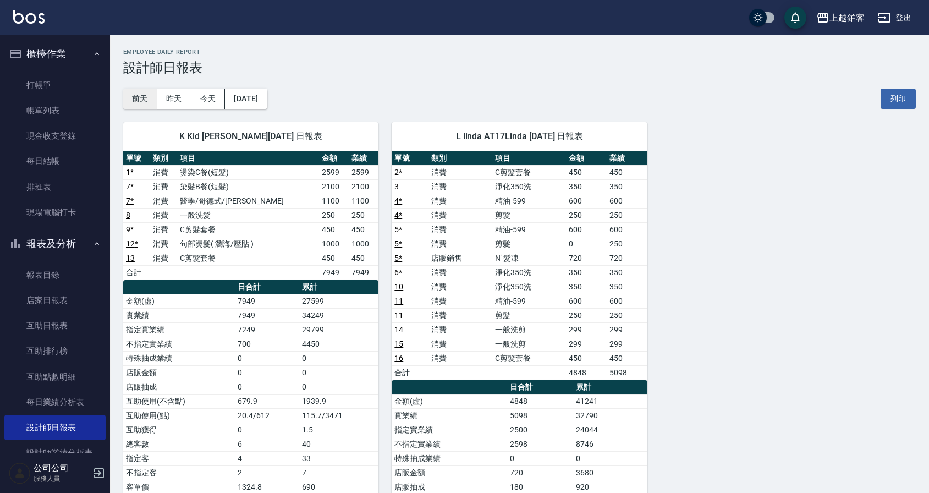
click at [143, 100] on button "前天" at bounding box center [140, 99] width 34 height 20
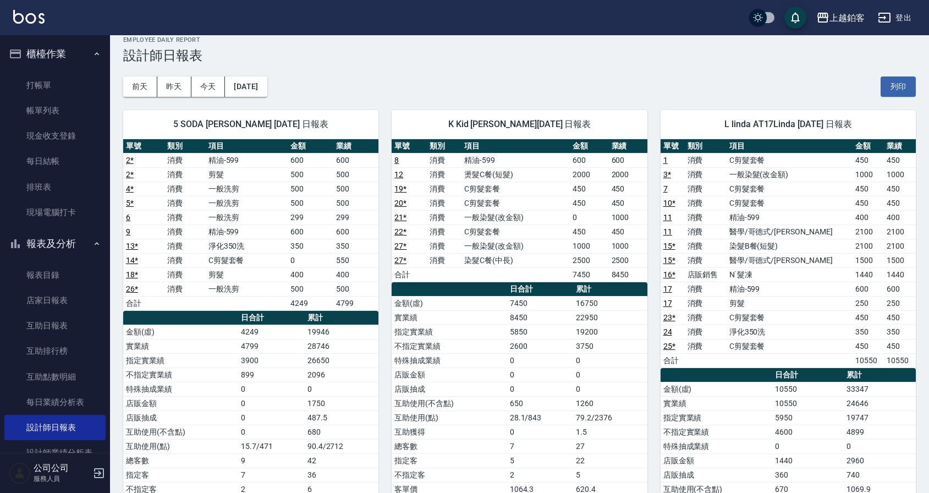
scroll to position [13, 0]
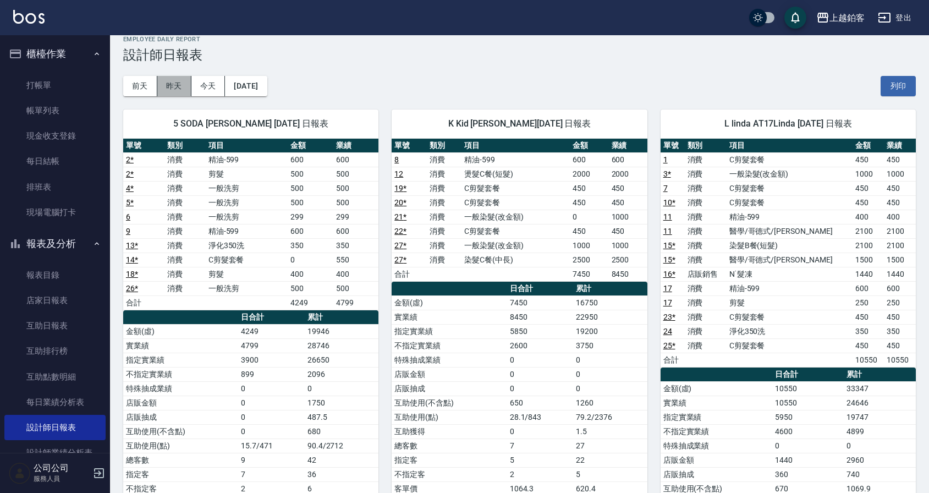
click at [179, 85] on button "昨天" at bounding box center [174, 86] width 34 height 20
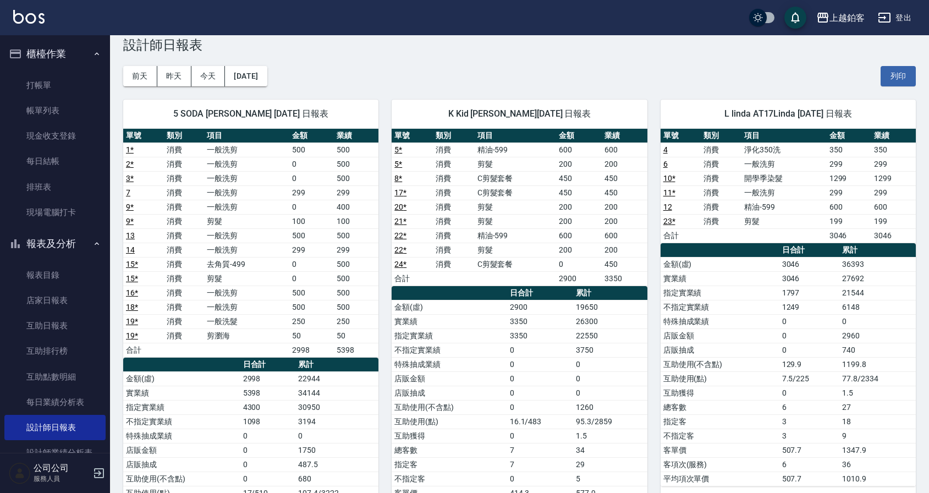
scroll to position [22, 0]
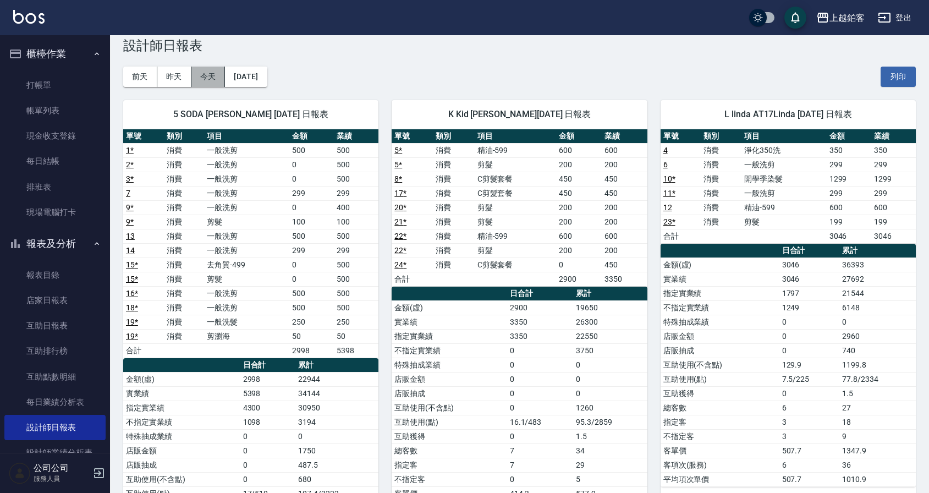
click at [197, 71] on button "今天" at bounding box center [208, 77] width 34 height 20
